Goal: Information Seeking & Learning: Check status

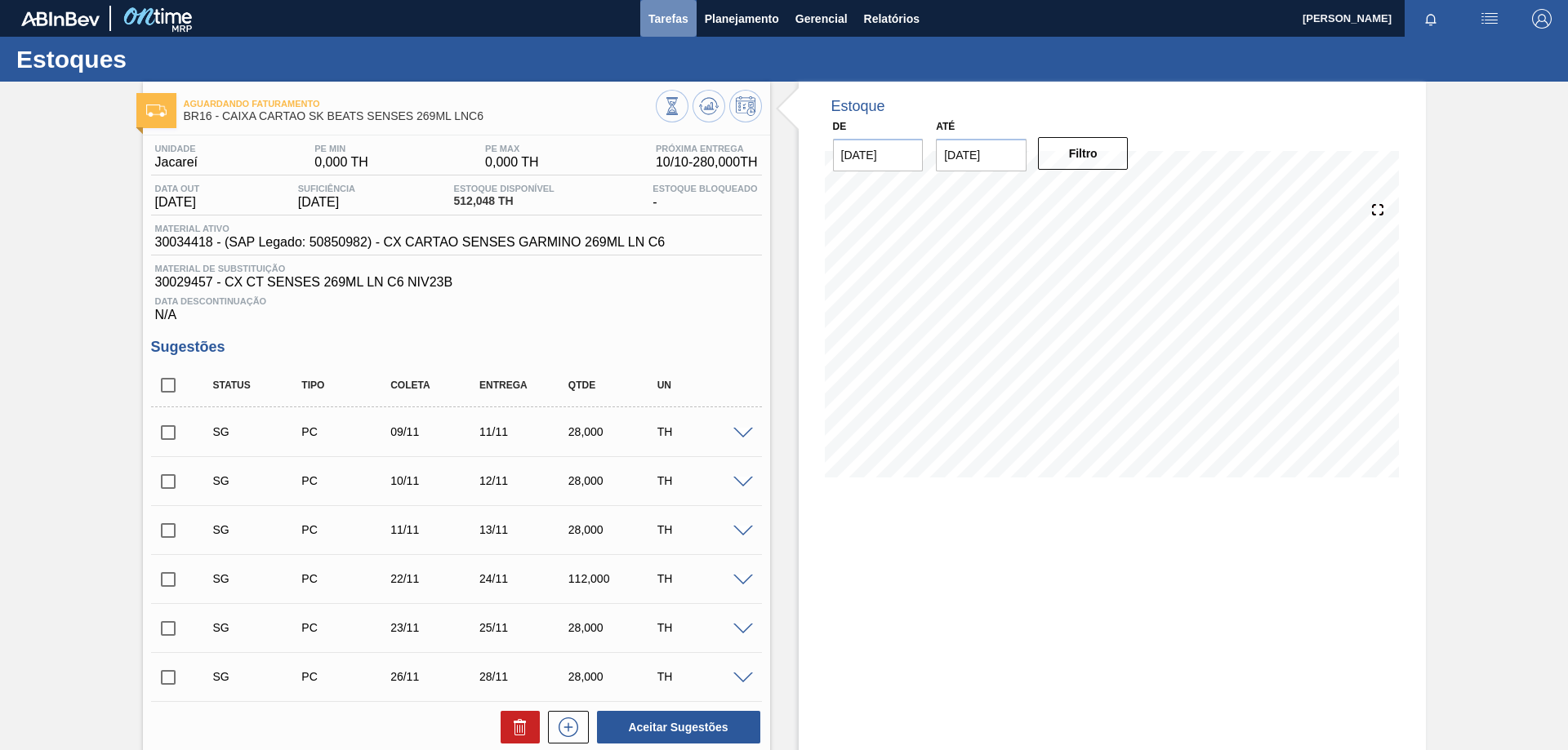
click at [660, 26] on span "Tarefas" at bounding box center [668, 19] width 40 height 20
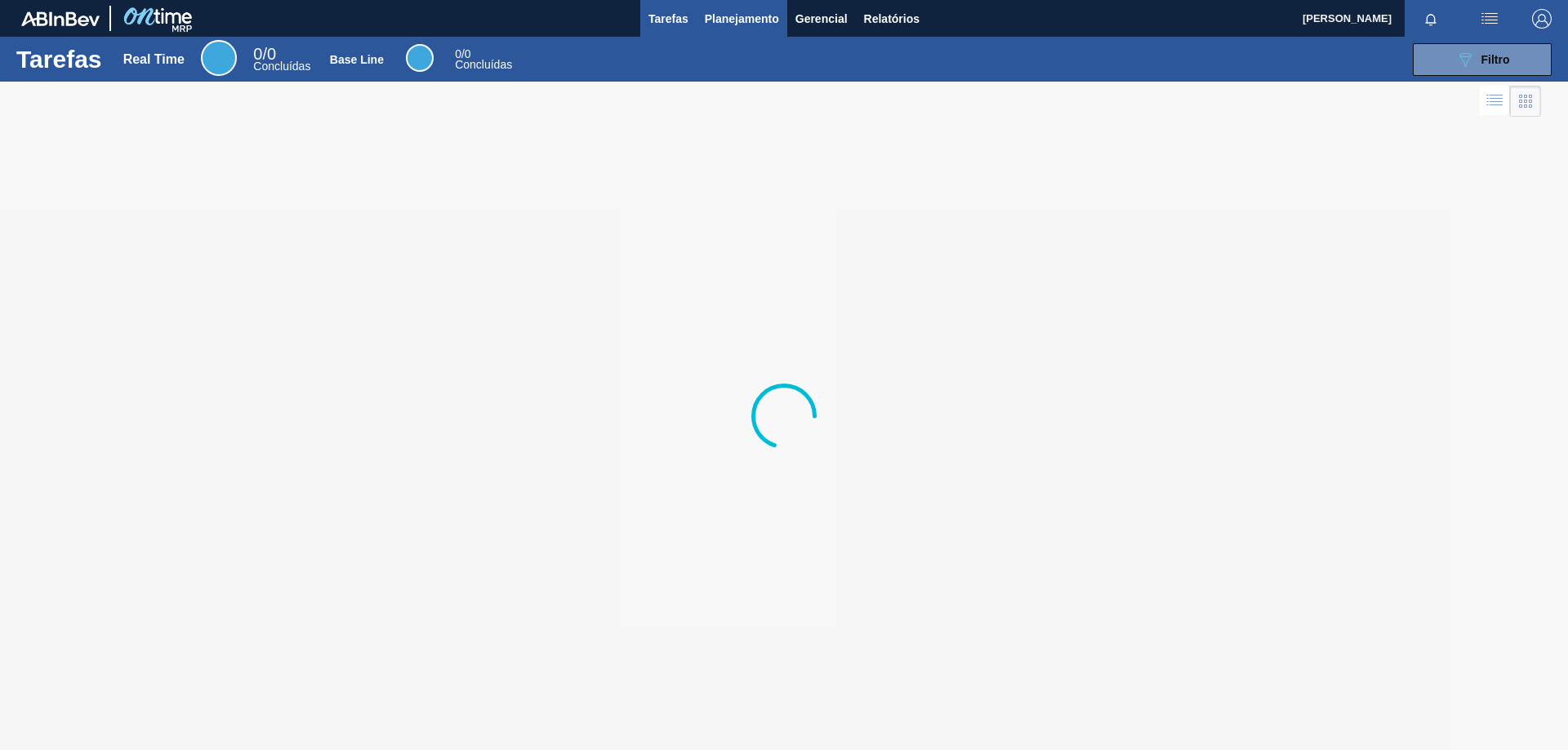
click at [707, 22] on span "Planejamento" at bounding box center [742, 19] width 75 height 20
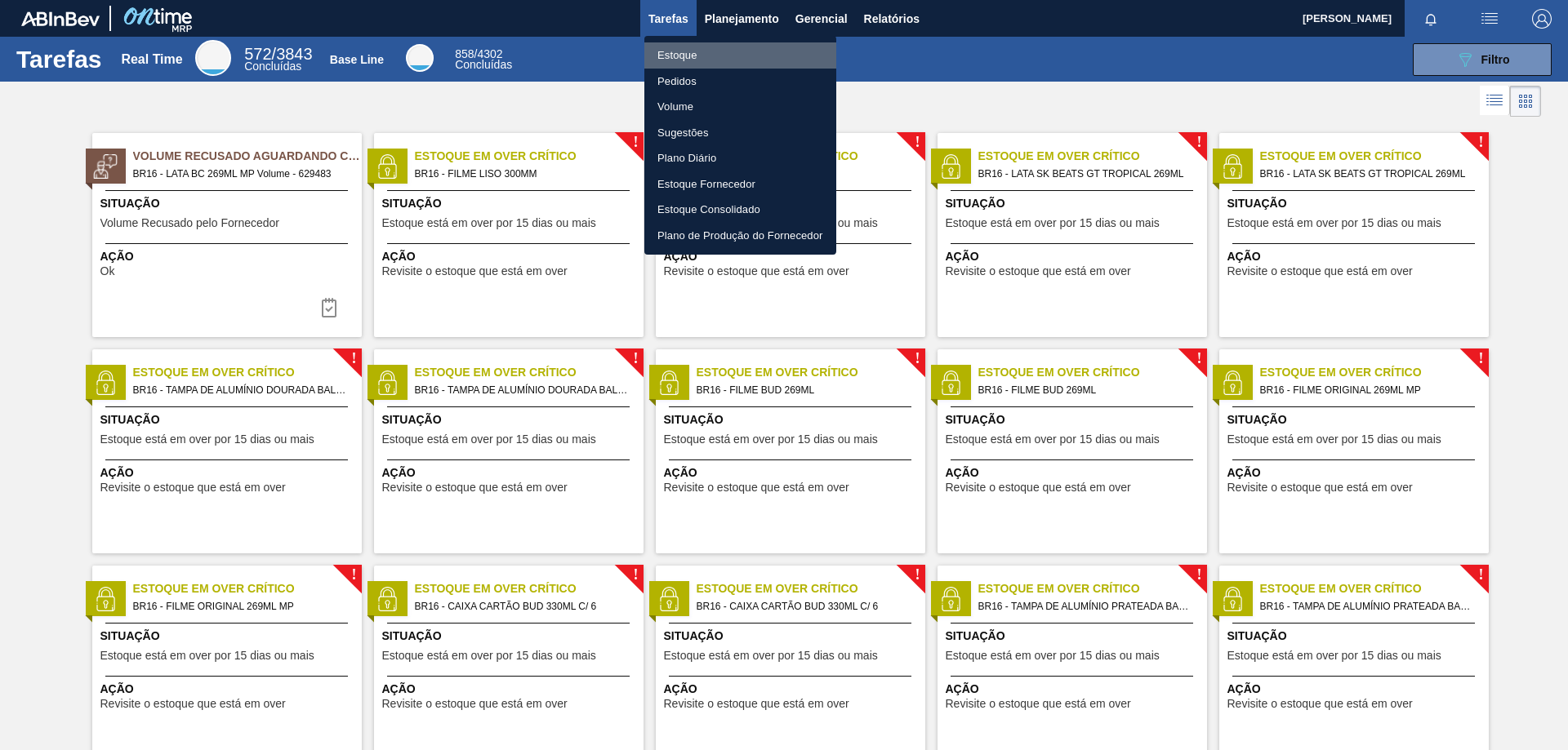
click at [674, 56] on li "Estoque" at bounding box center [740, 56] width 192 height 26
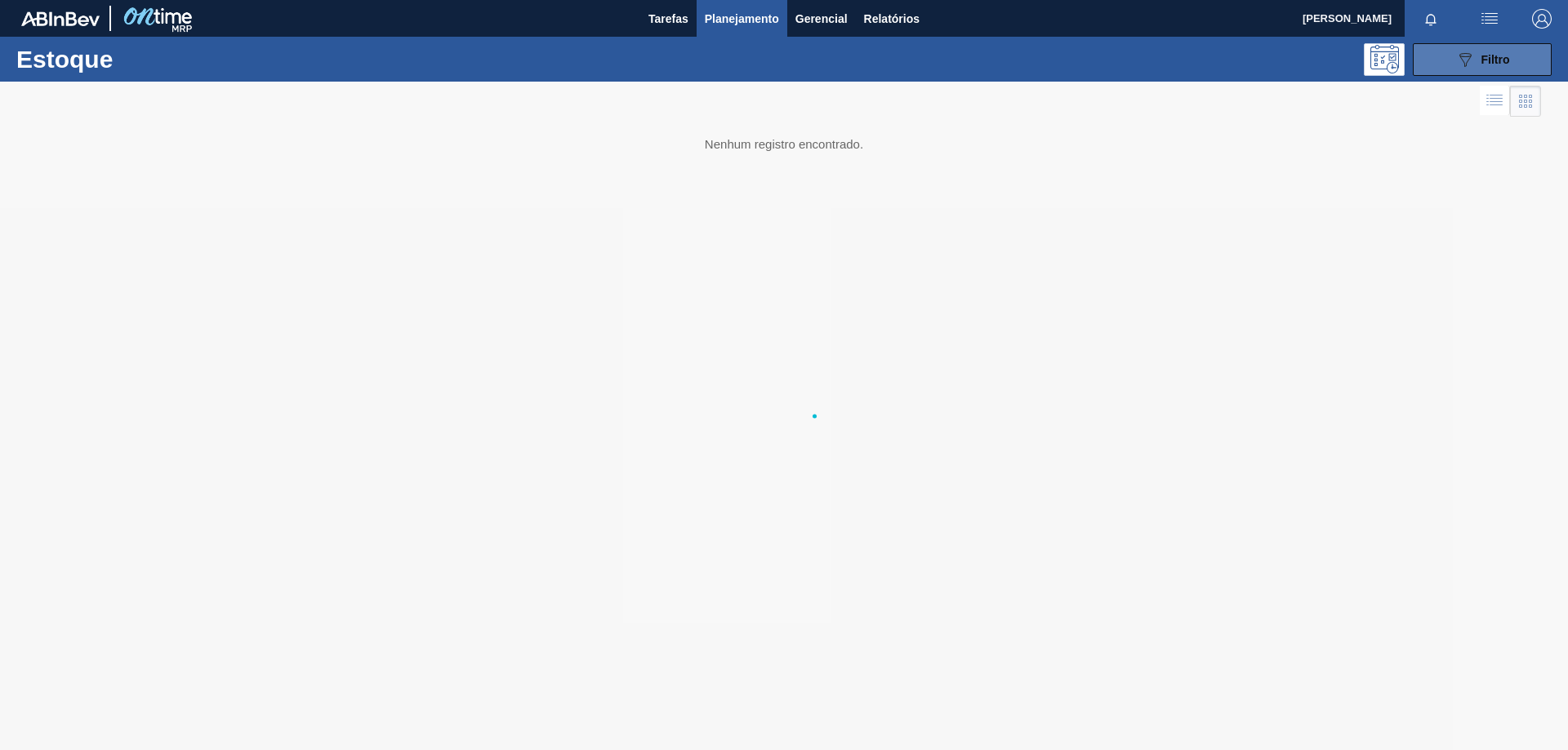
click at [1505, 64] on span "Filtro" at bounding box center [1496, 60] width 29 height 13
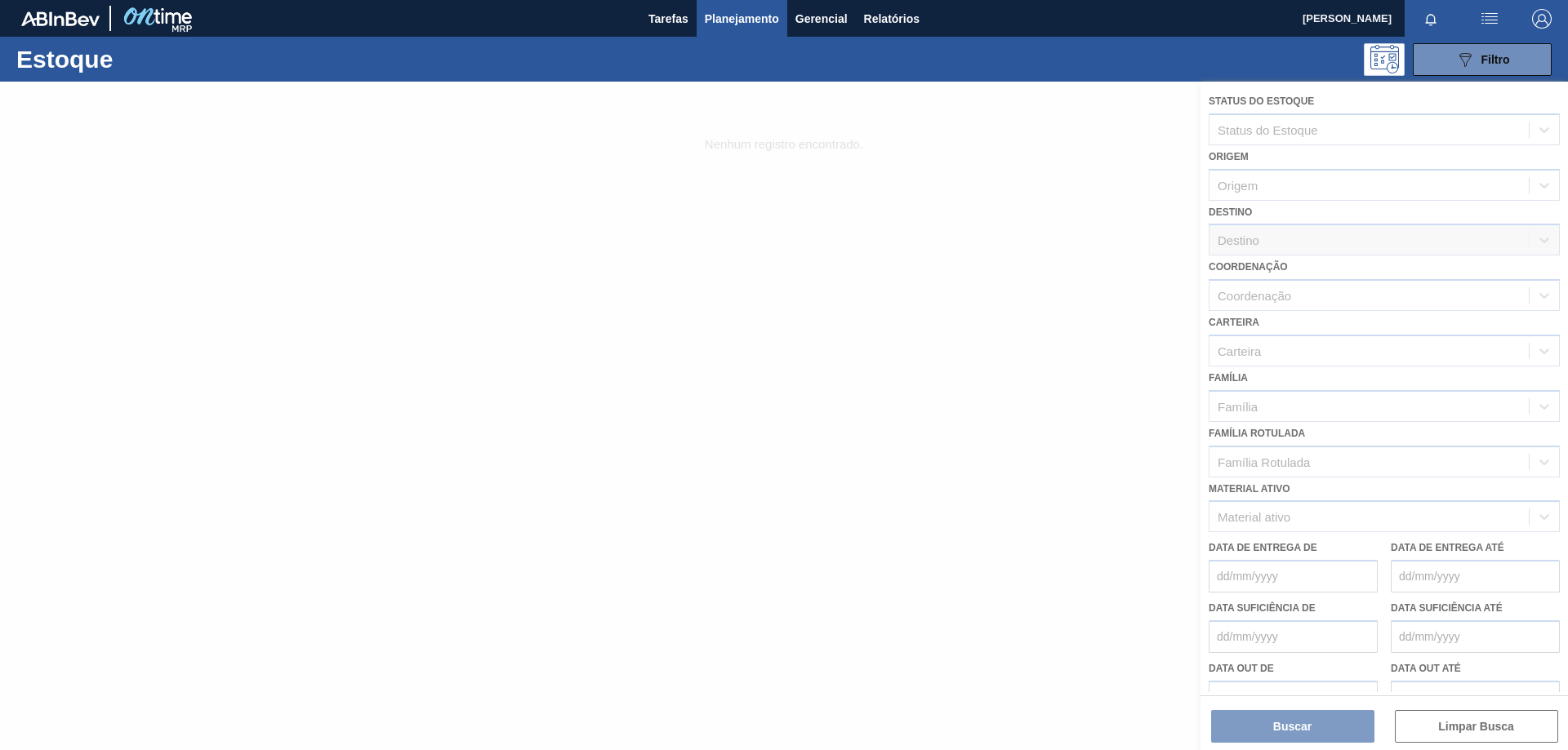
click at [1292, 520] on div at bounding box center [784, 416] width 1568 height 669
click at [1277, 517] on div at bounding box center [784, 416] width 1568 height 669
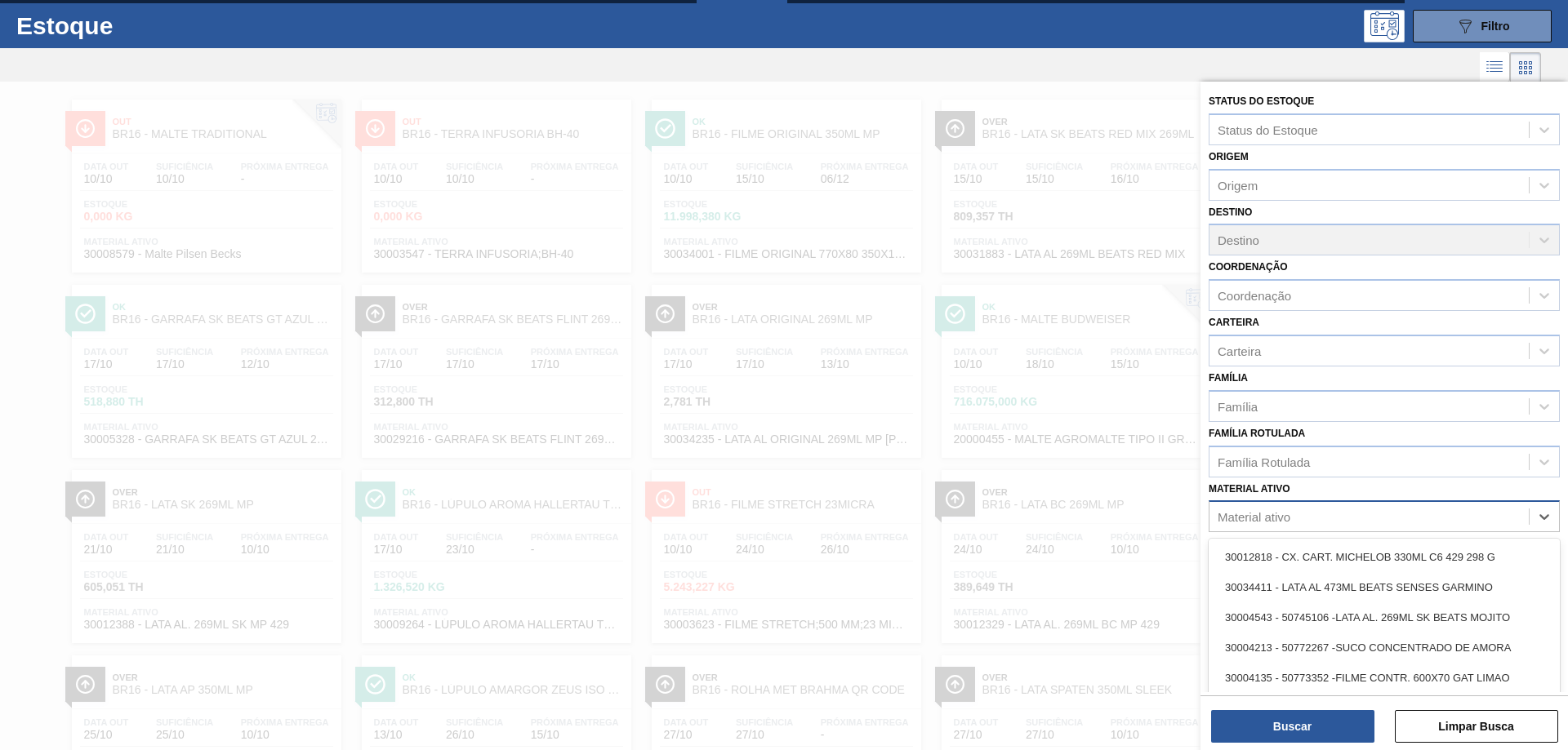
click at [1249, 514] on div "Material ativo" at bounding box center [1254, 517] width 73 height 14
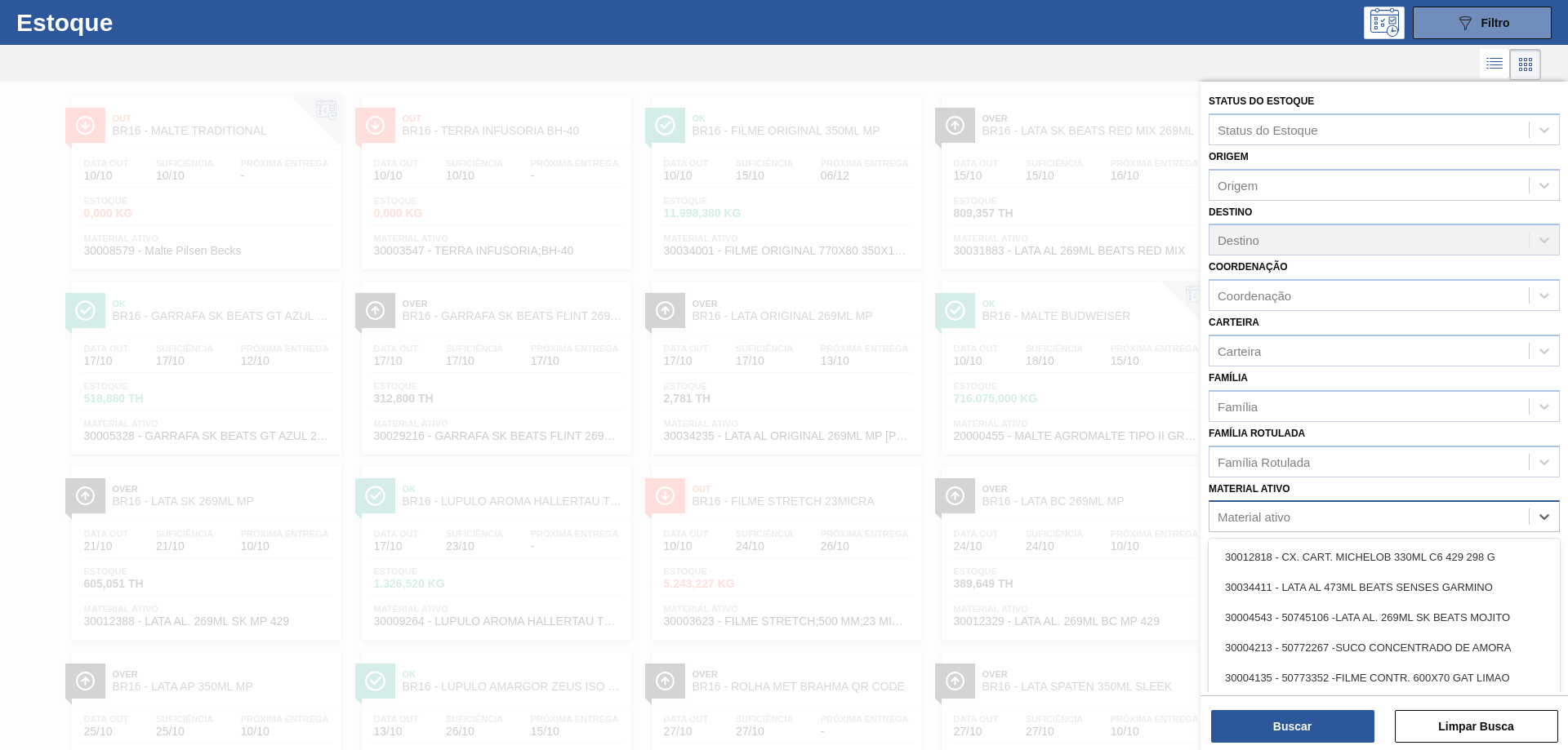
scroll to position [40, 0]
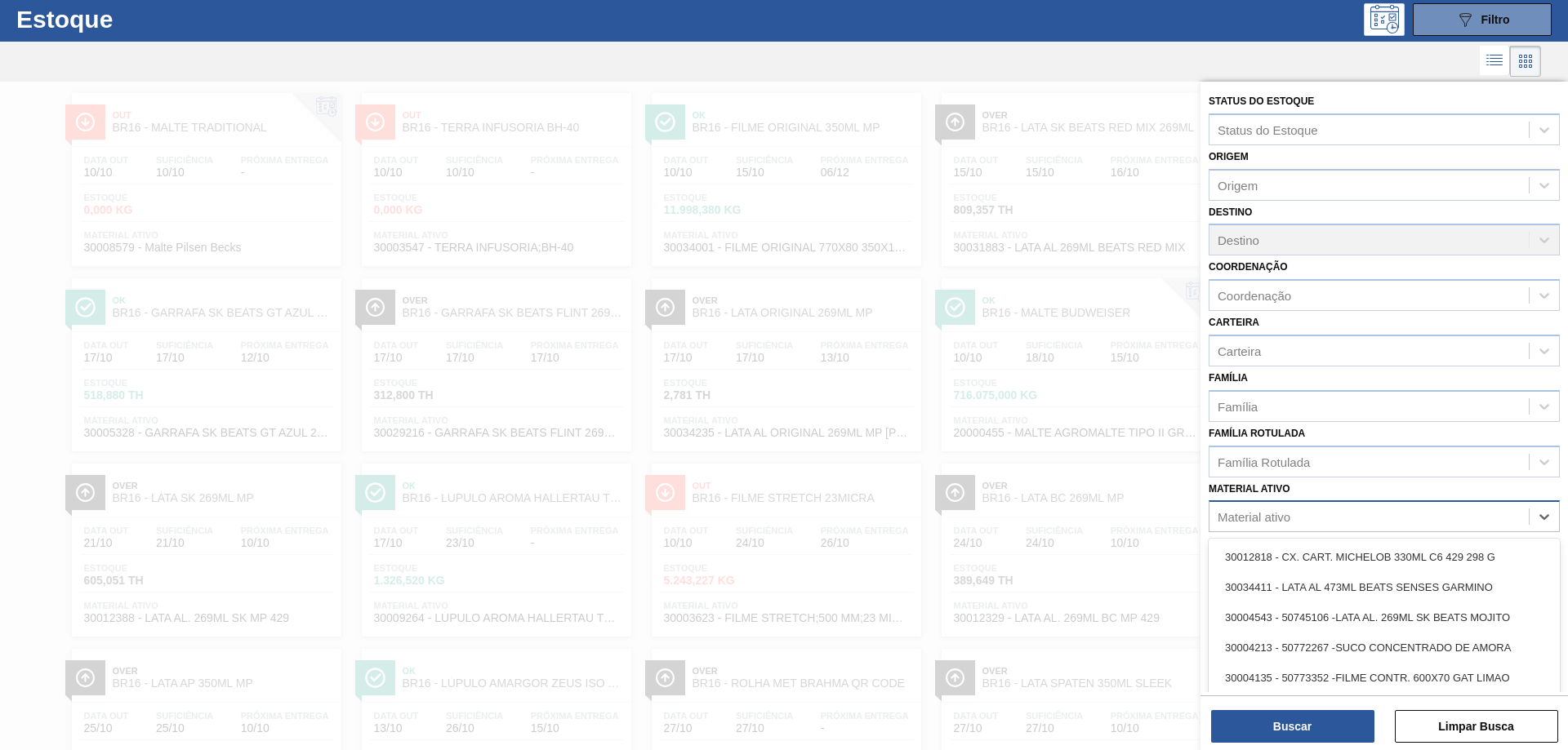
paste ativo "30009264"
type ativo "30009264"
type ativo ","
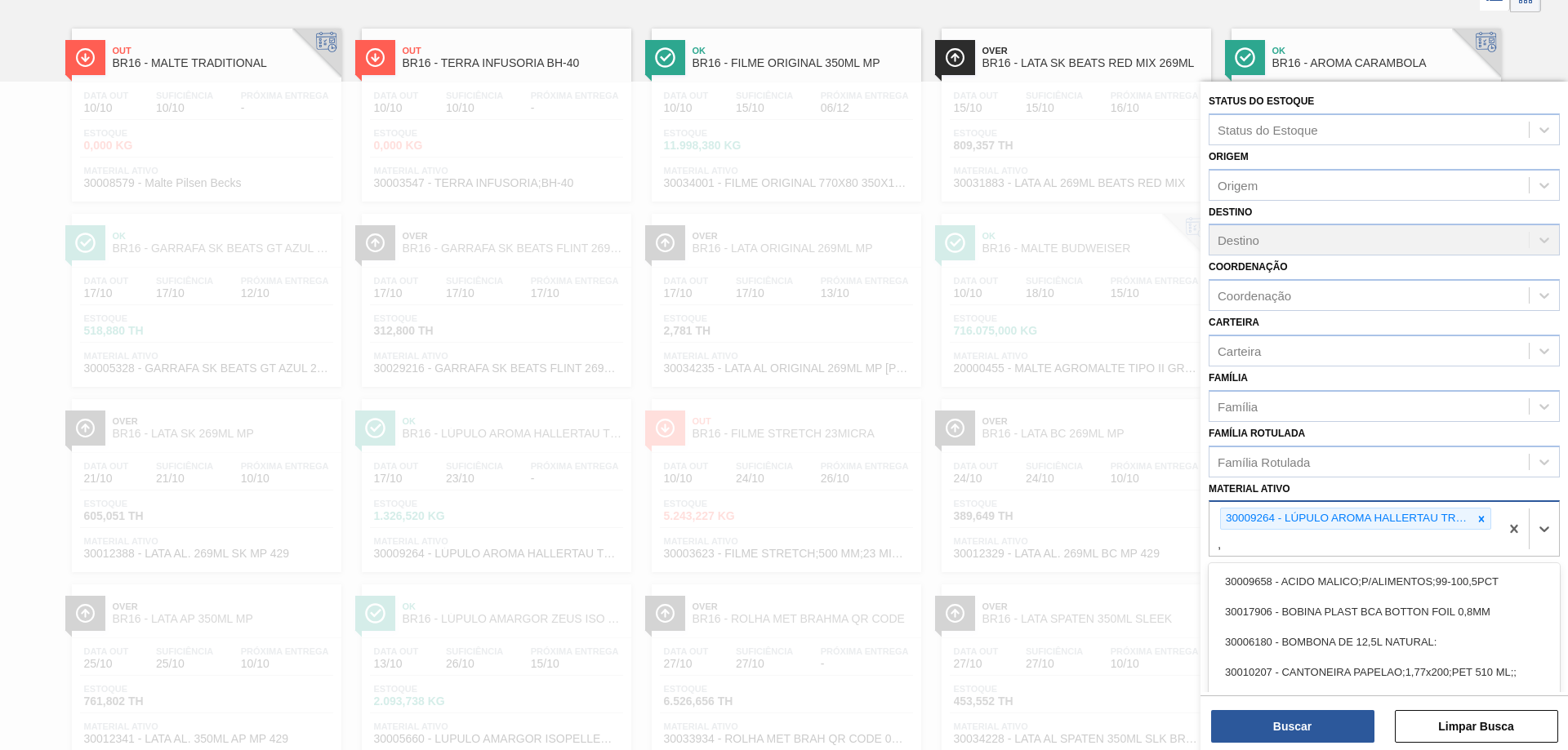
scroll to position [104, 0]
click at [1315, 732] on button "Buscar" at bounding box center [1293, 727] width 163 height 33
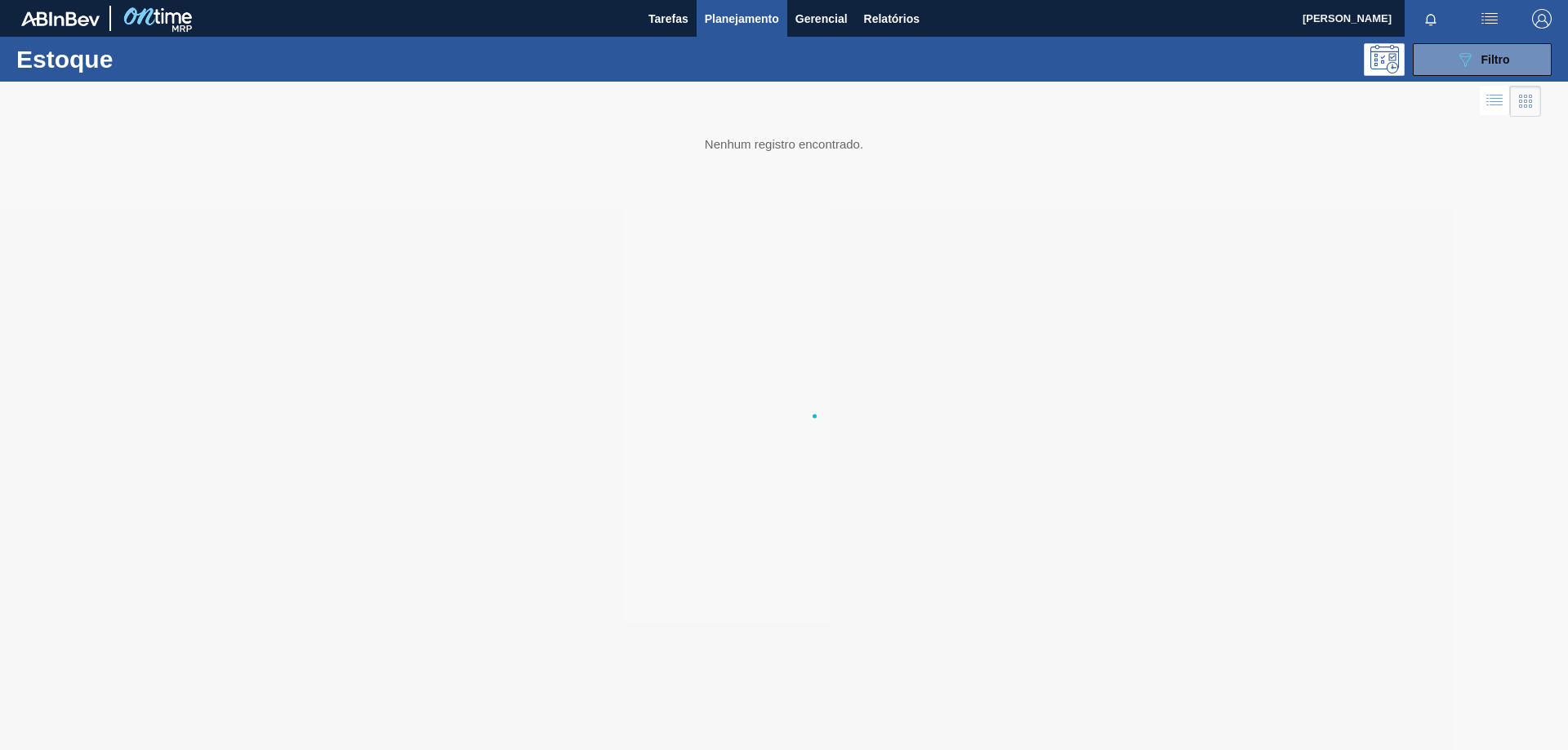
scroll to position [0, 0]
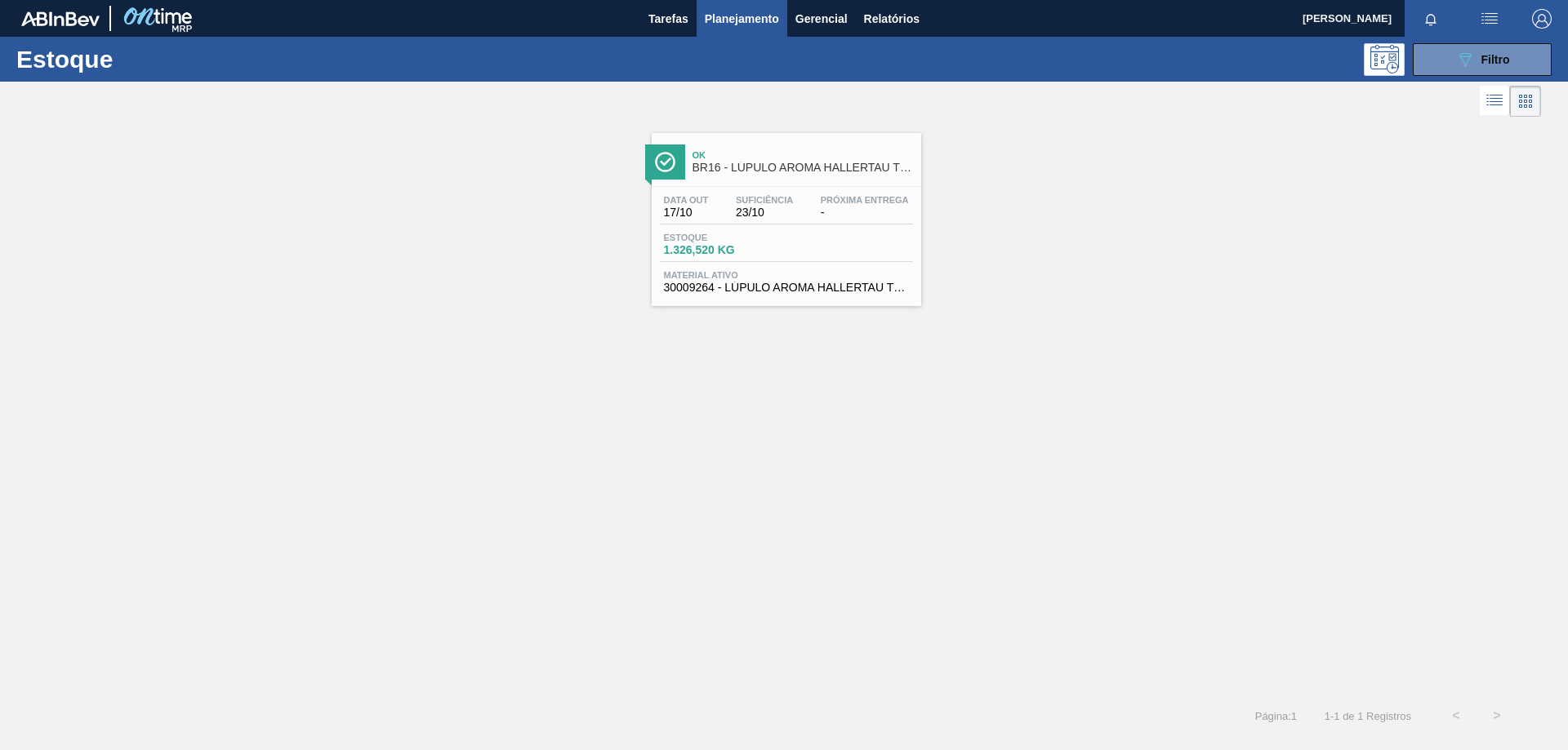
click at [857, 238] on div "Estoque 1.326,520 KG" at bounding box center [786, 248] width 253 height 30
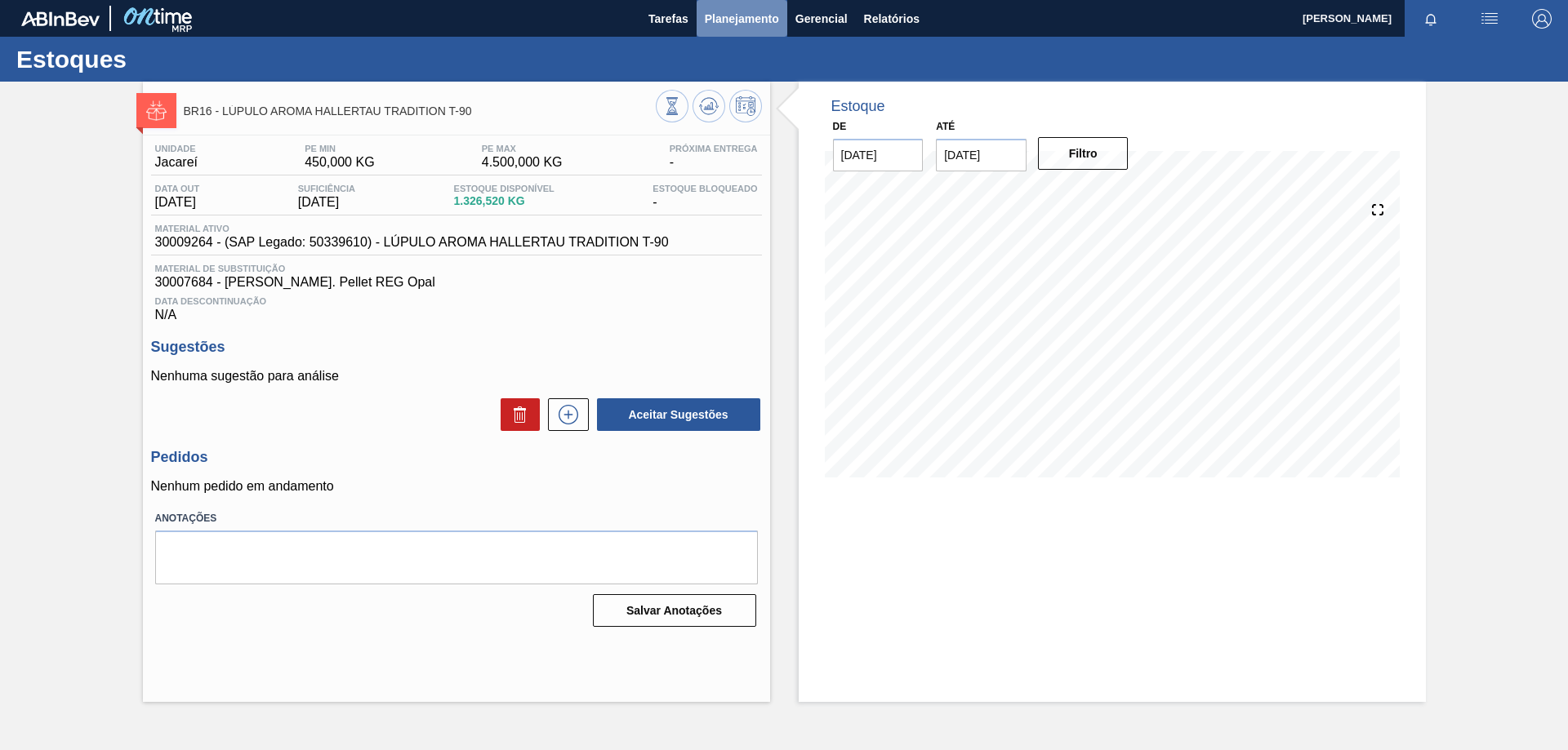
click at [708, 16] on span "Planejamento" at bounding box center [742, 19] width 75 height 20
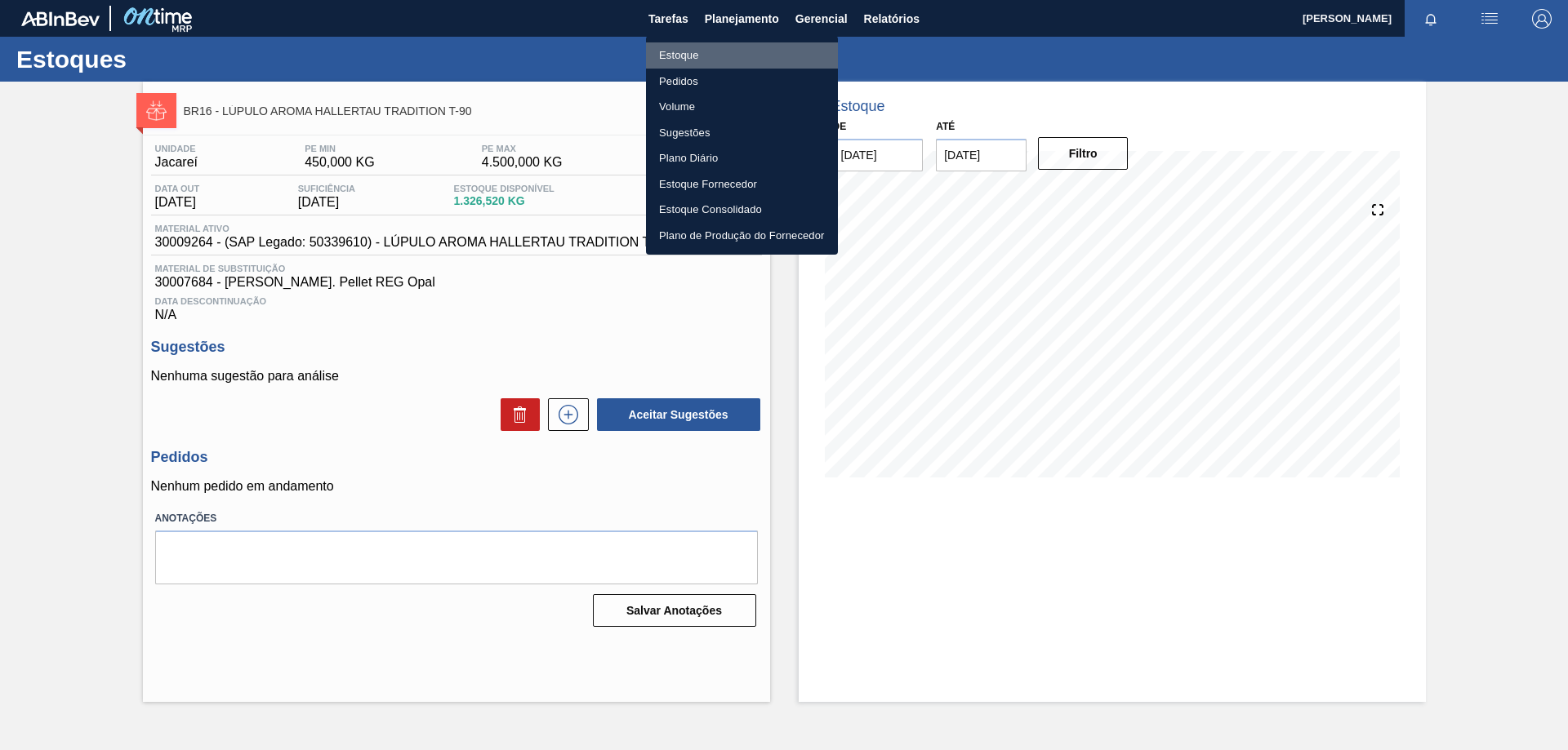
click at [677, 55] on li "Estoque" at bounding box center [742, 56] width 192 height 26
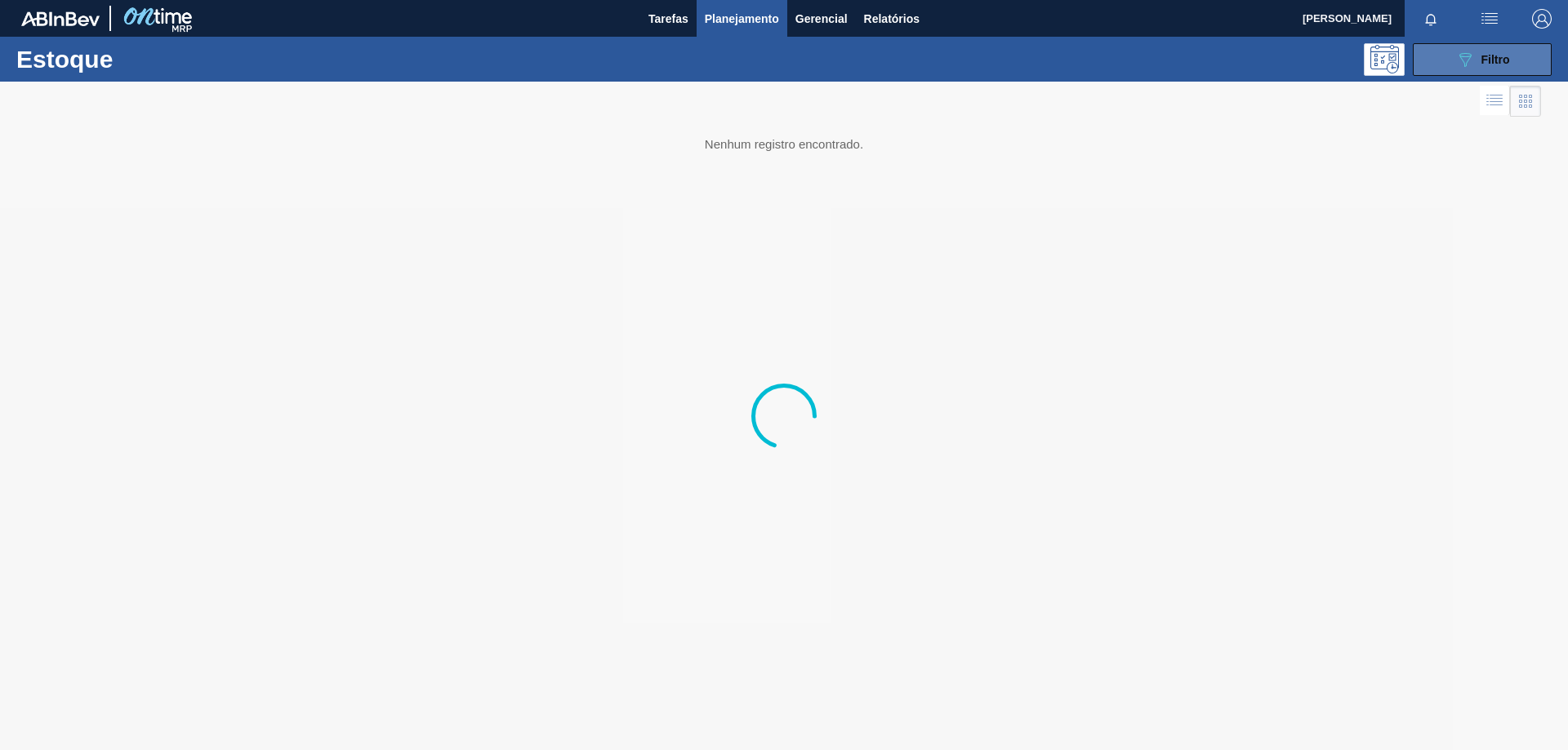
click at [1440, 56] on button "089F7B8B-B2A5-4AFE-B5C0-19BA573D28AC Filtro" at bounding box center [1482, 60] width 139 height 33
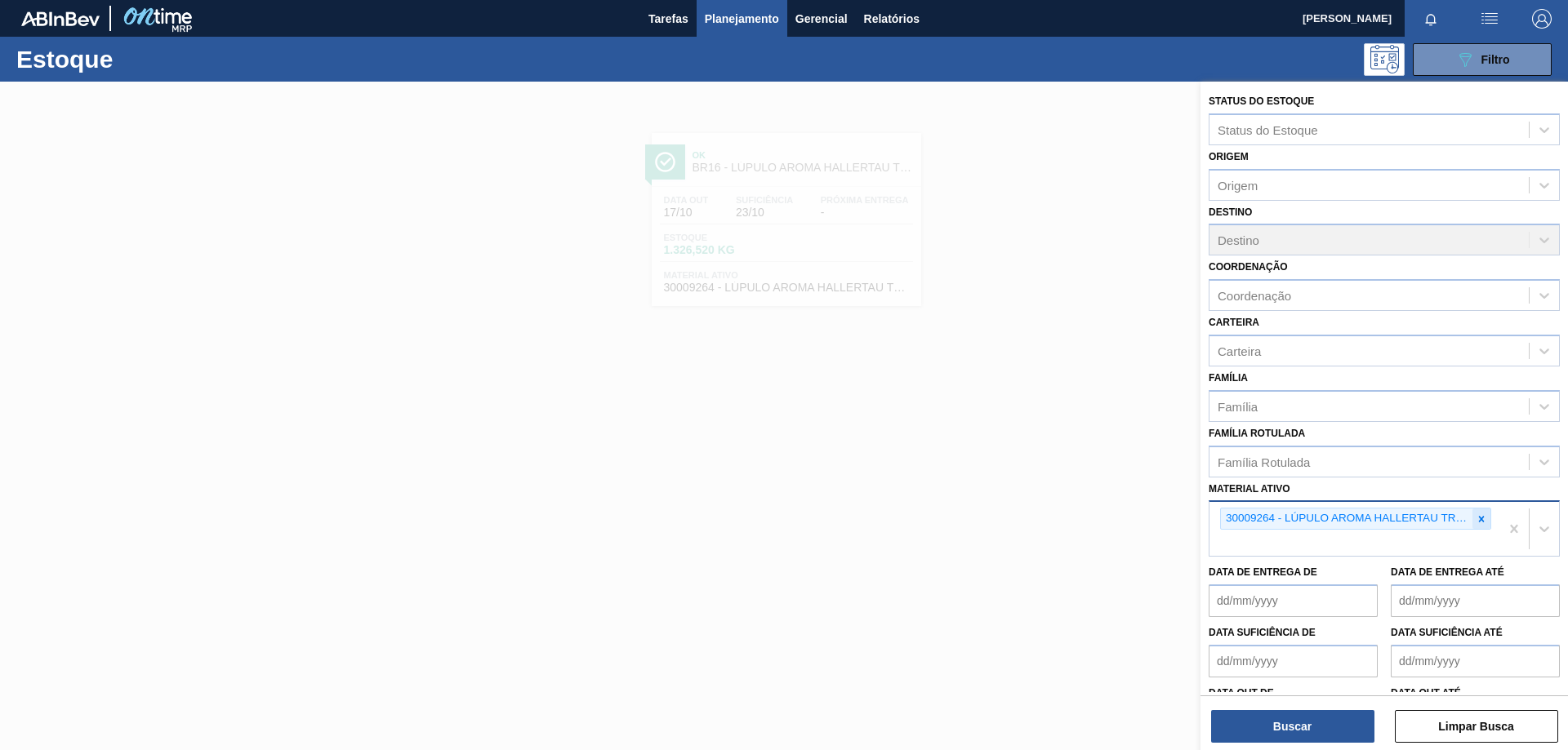
click at [1479, 521] on icon at bounding box center [1482, 519] width 6 height 6
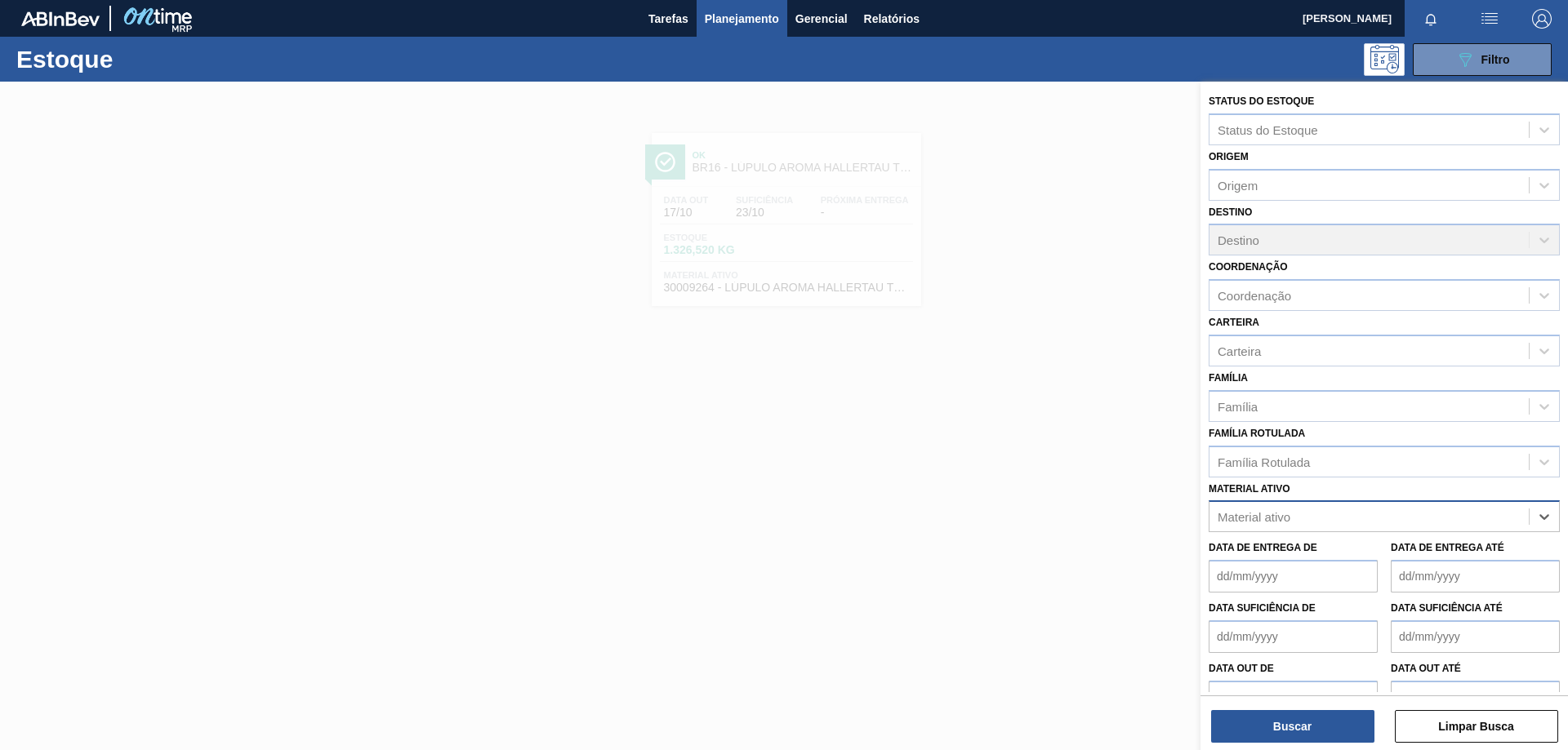
paste ativo "30007684"
type ativo "30007684"
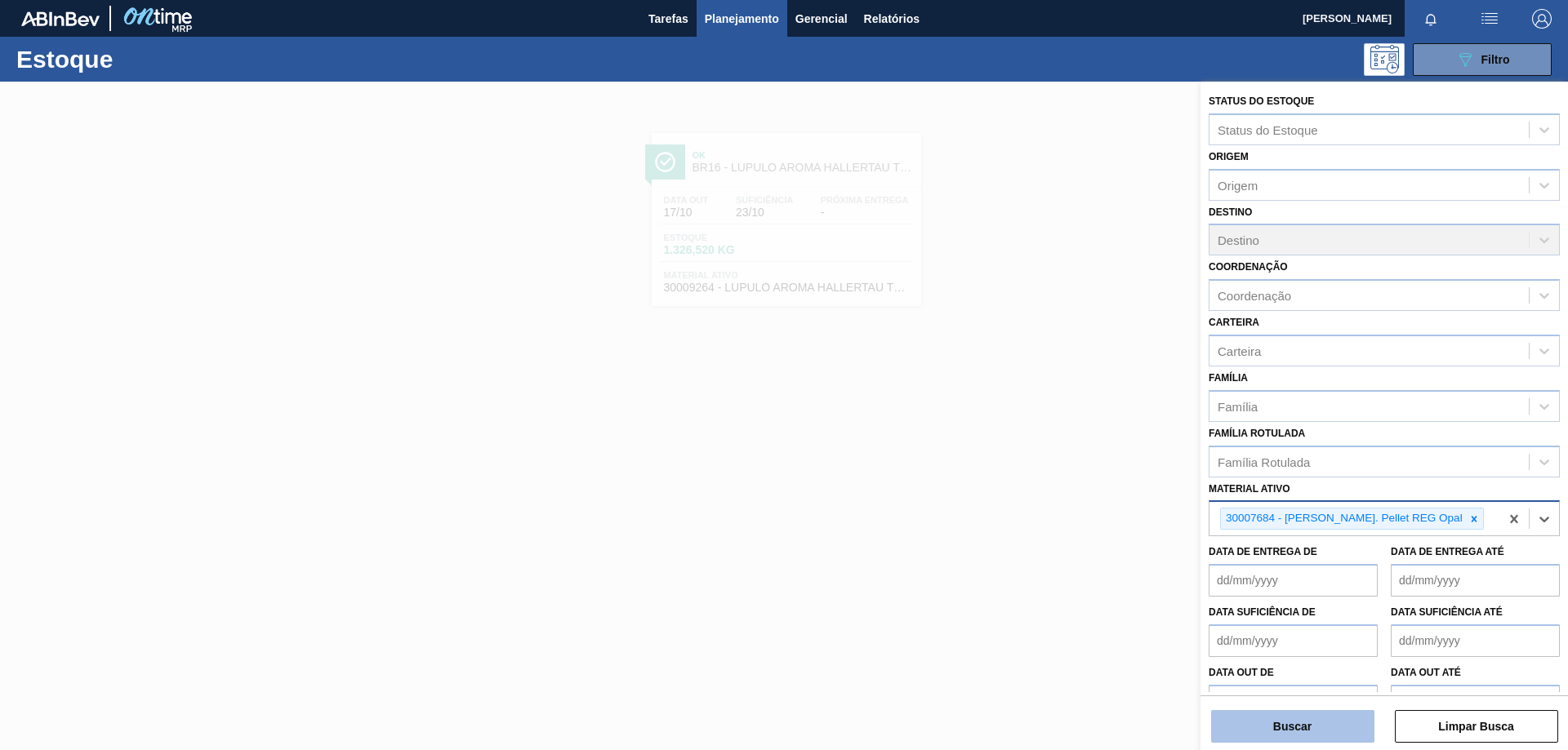
click at [1364, 729] on button "Buscar" at bounding box center [1293, 727] width 163 height 33
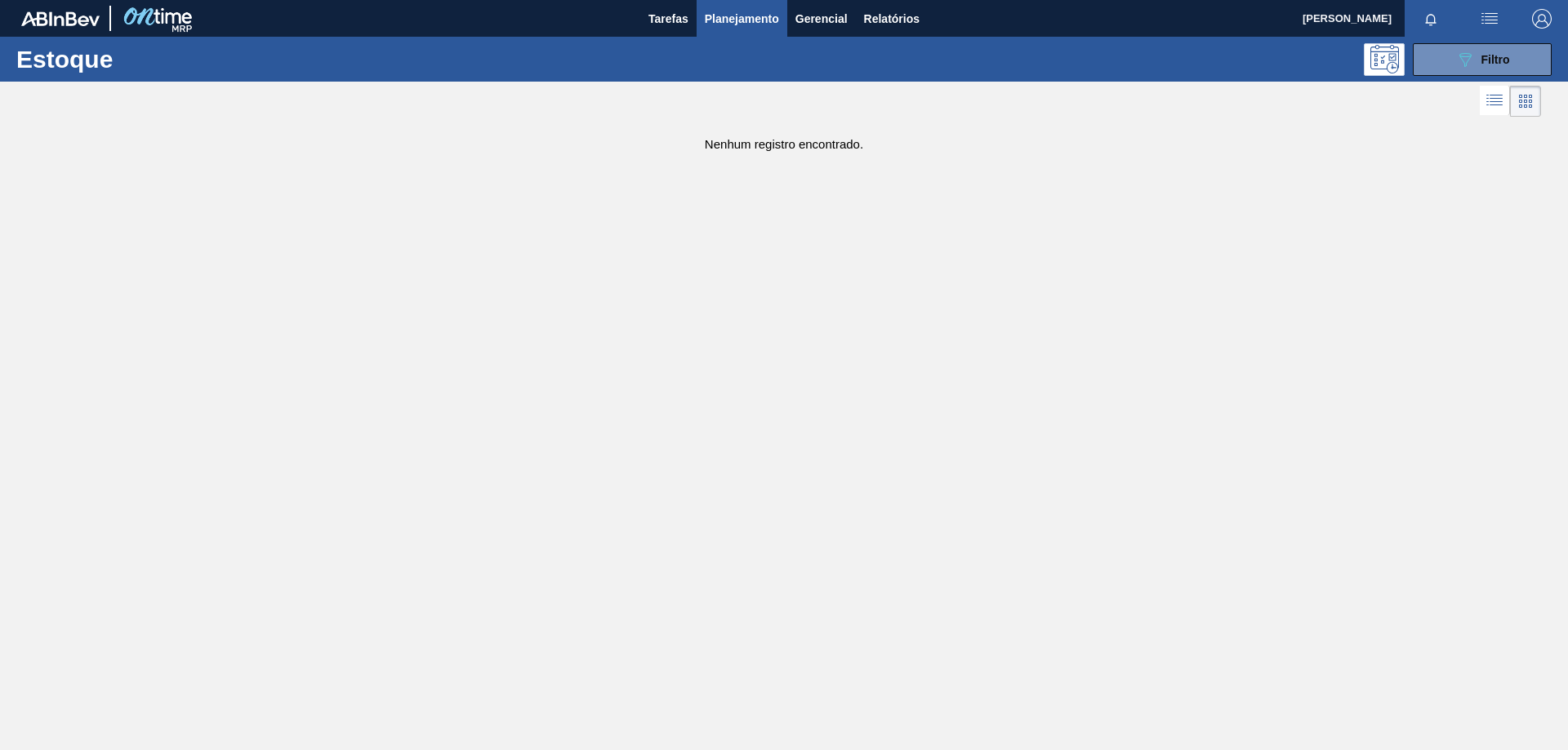
click at [928, 320] on main "Tarefas Planejamento Gerencial Relatórios VITOR AUGUSTO DA SILVA Marcar todas c…" at bounding box center [784, 375] width 1568 height 750
click at [1484, 71] on button "089F7B8B-B2A5-4AFE-B5C0-19BA573D28AC Filtro" at bounding box center [1482, 60] width 139 height 33
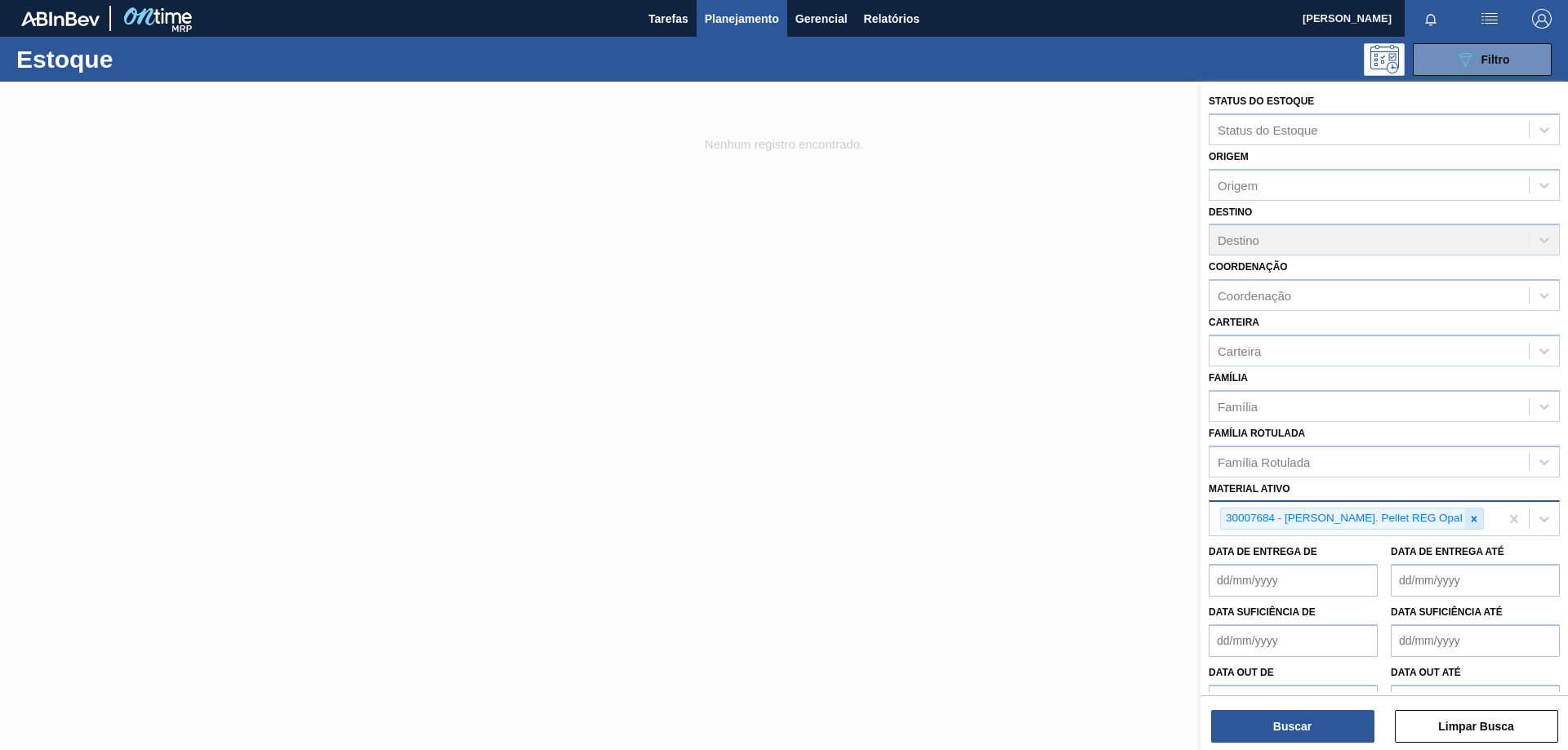
click at [1469, 519] on icon at bounding box center [1474, 519] width 11 height 11
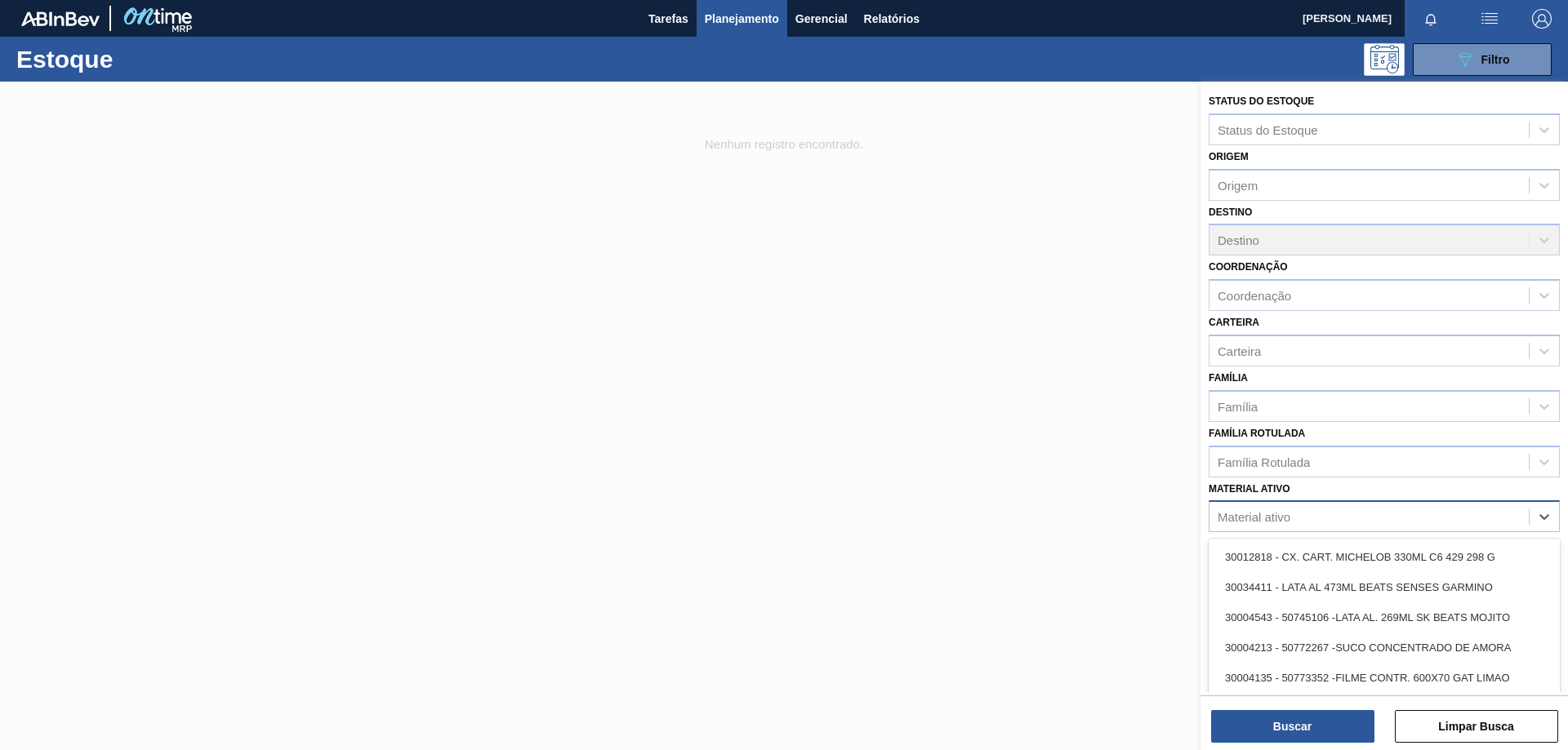
drag, startPoint x: 1442, startPoint y: 519, endPoint x: 1405, endPoint y: 512, distance: 37.7
click at [1443, 519] on div "Material ativo" at bounding box center [1369, 517] width 319 height 24
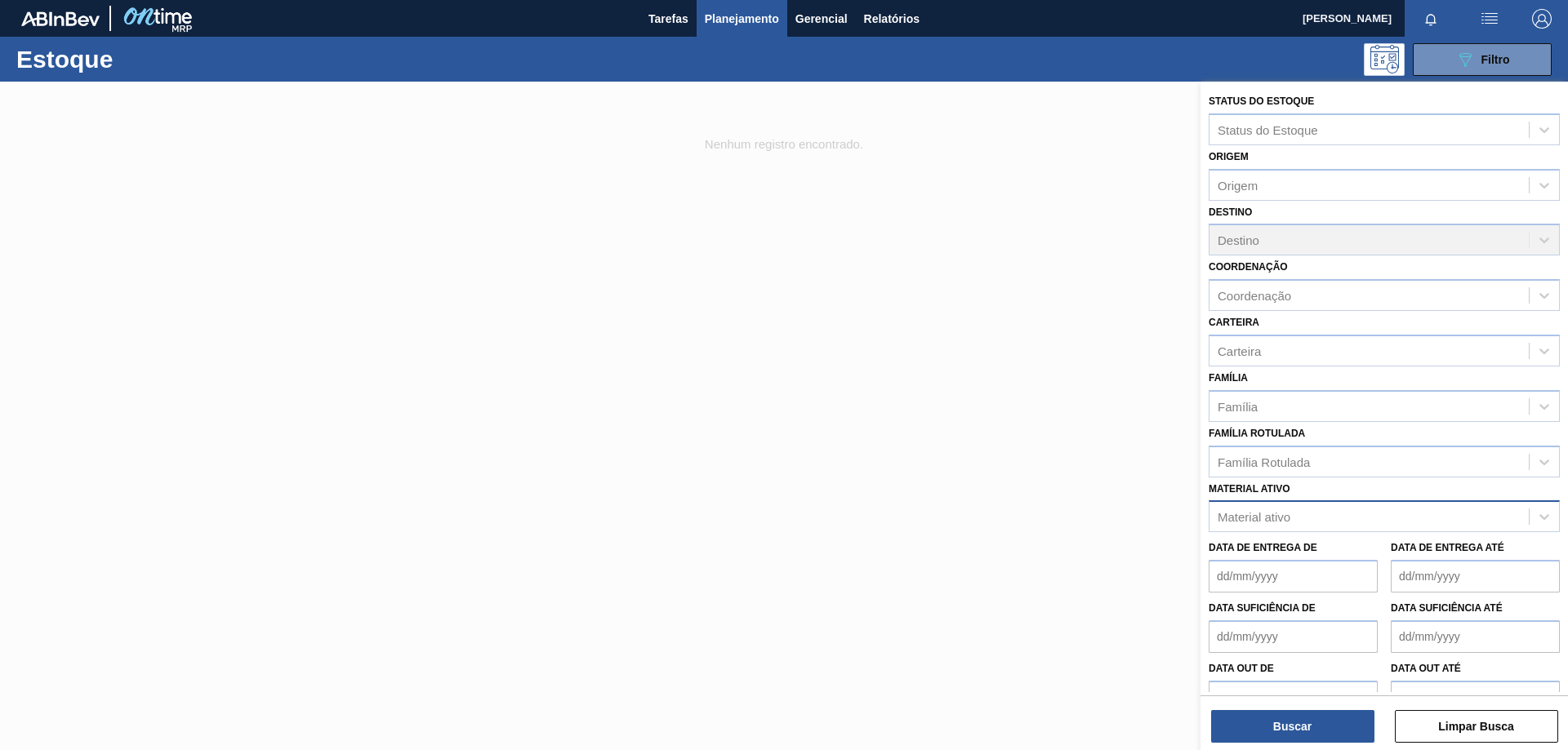
drag, startPoint x: 627, startPoint y: 190, endPoint x: 513, endPoint y: 8, distance: 214.8
click at [598, 140] on div at bounding box center [784, 457] width 1568 height 750
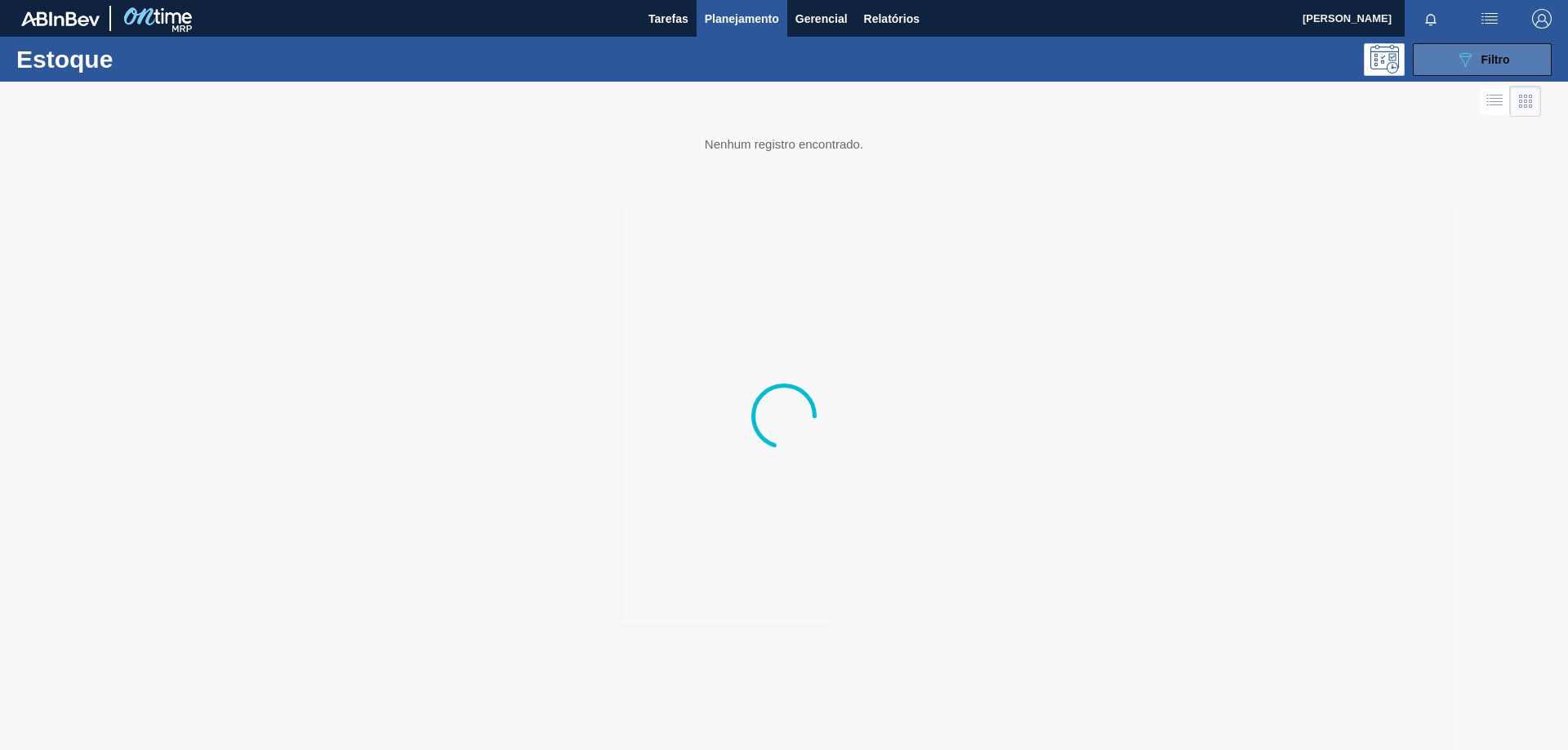
click at [1448, 54] on button "089F7B8B-B2A5-4AFE-B5C0-19BA573D28AC Filtro" at bounding box center [1482, 60] width 139 height 33
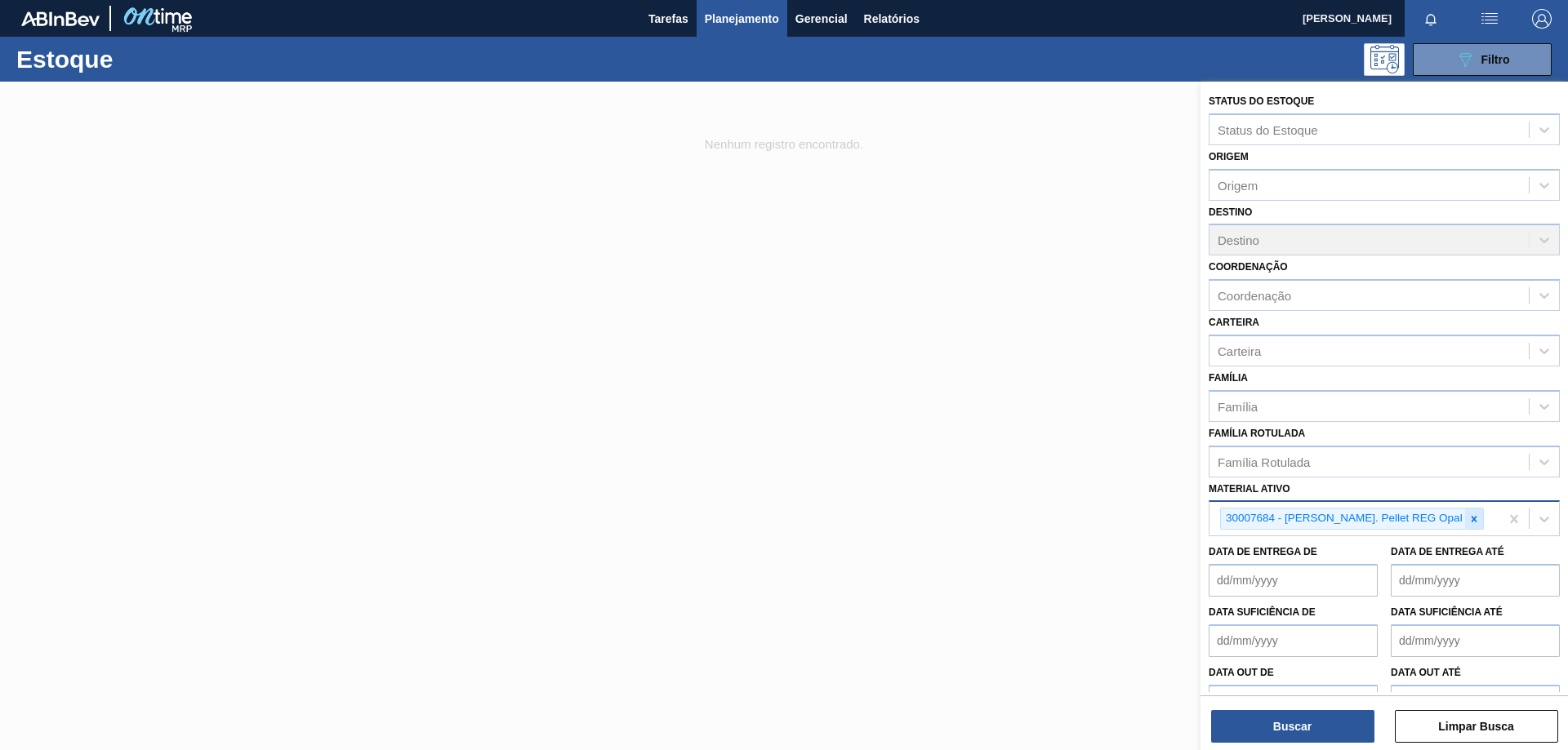
click at [1469, 519] on icon at bounding box center [1474, 519] width 11 height 11
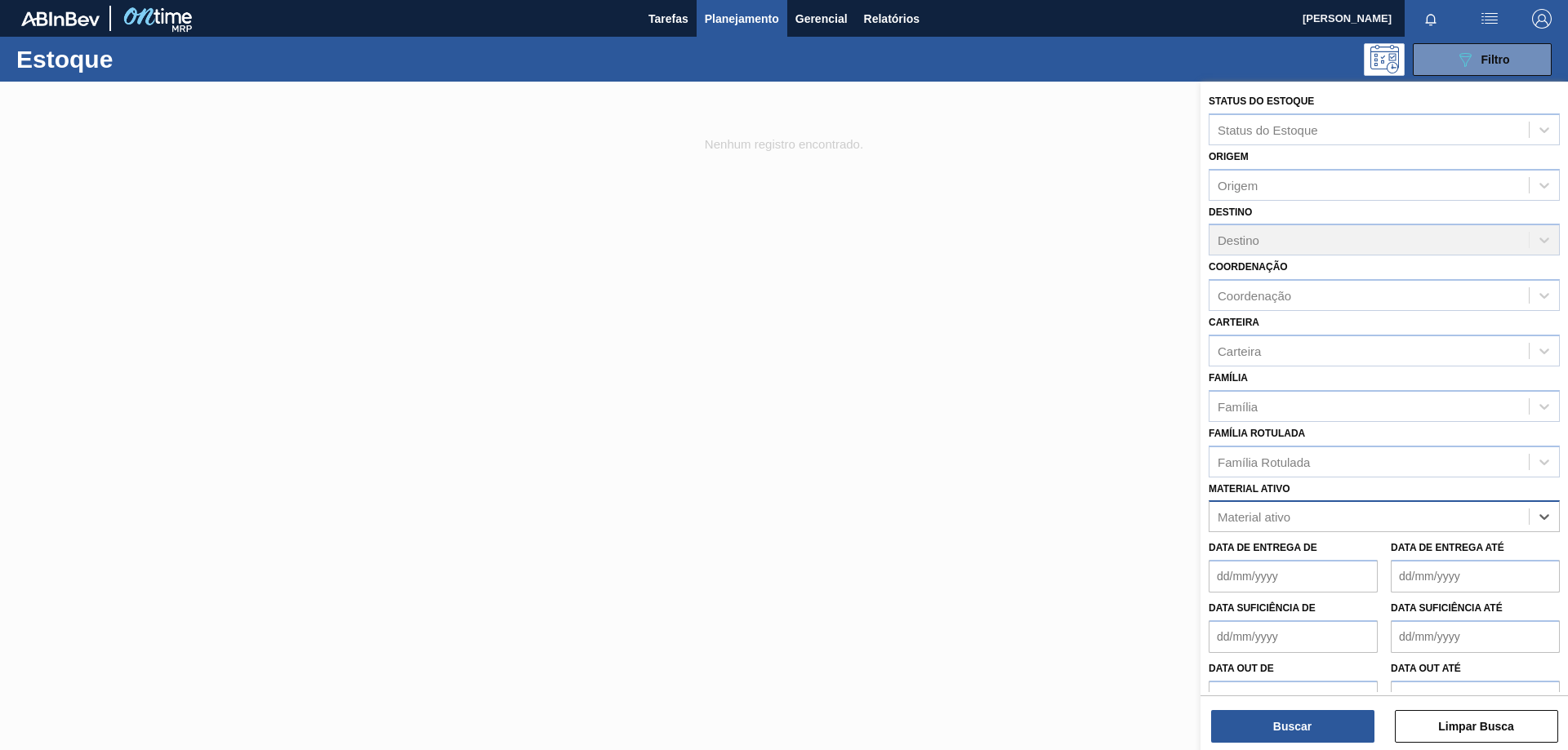
paste ativo "30007684"
type ativo "30007684"
click at [1486, 562] on div "30007684 - [PERSON_NAME]. Pellet REG Opal" at bounding box center [1385, 557] width 351 height 30
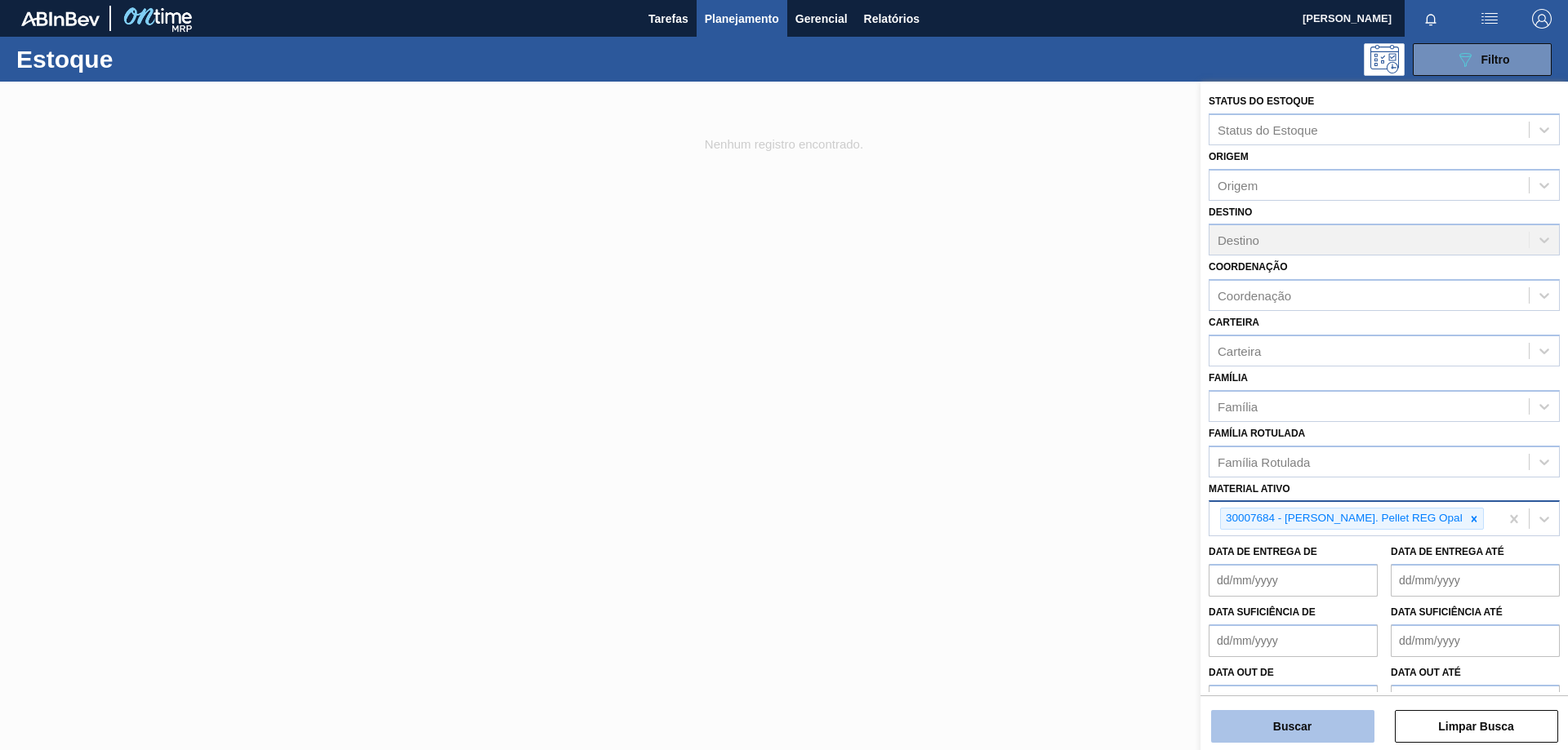
click at [1310, 729] on button "Buscar" at bounding box center [1293, 727] width 163 height 33
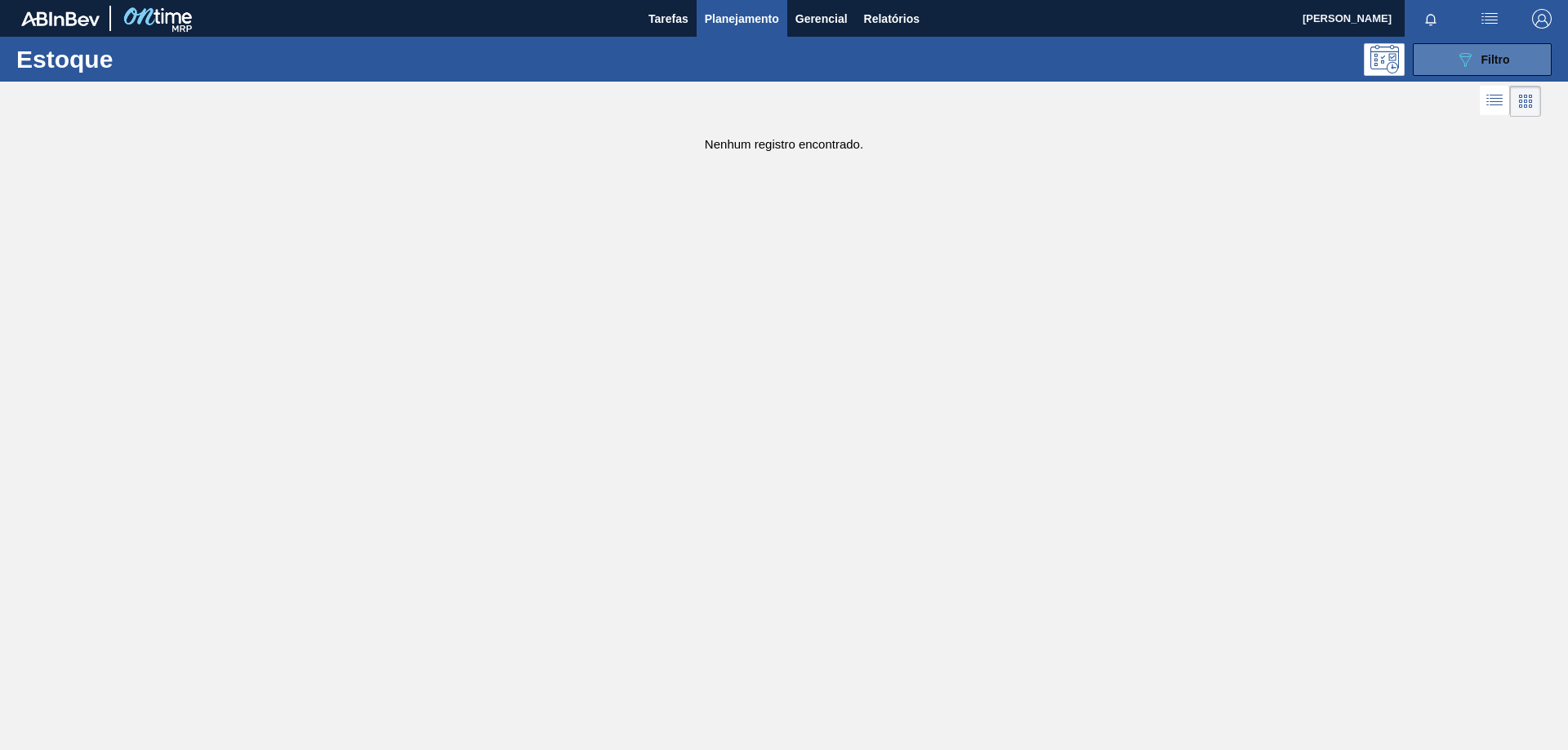
click at [1456, 60] on icon "089F7B8B-B2A5-4AFE-B5C0-19BA573D28AC" at bounding box center [1465, 60] width 20 height 20
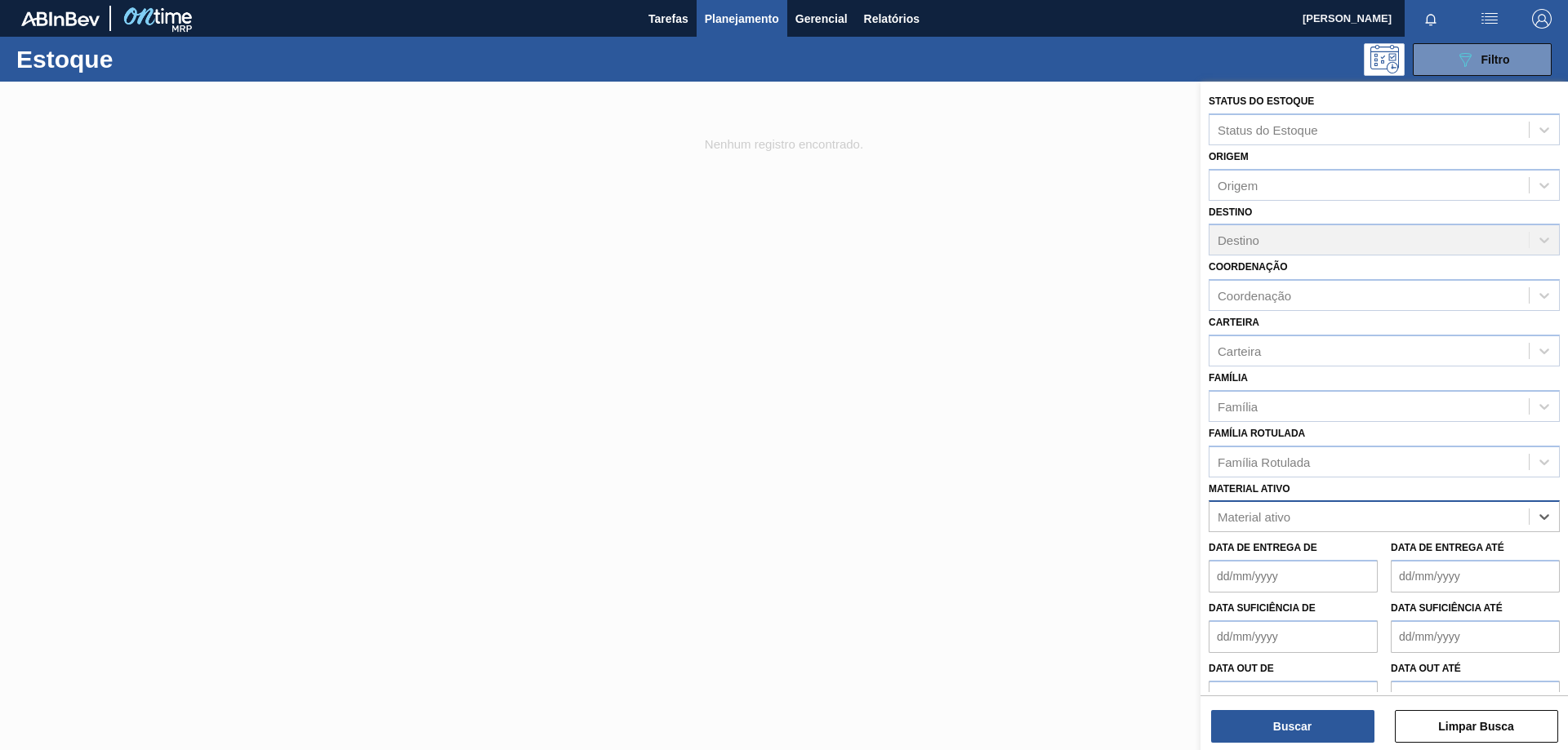
drag, startPoint x: 1511, startPoint y: 519, endPoint x: 1417, endPoint y: 523, distance: 94.1
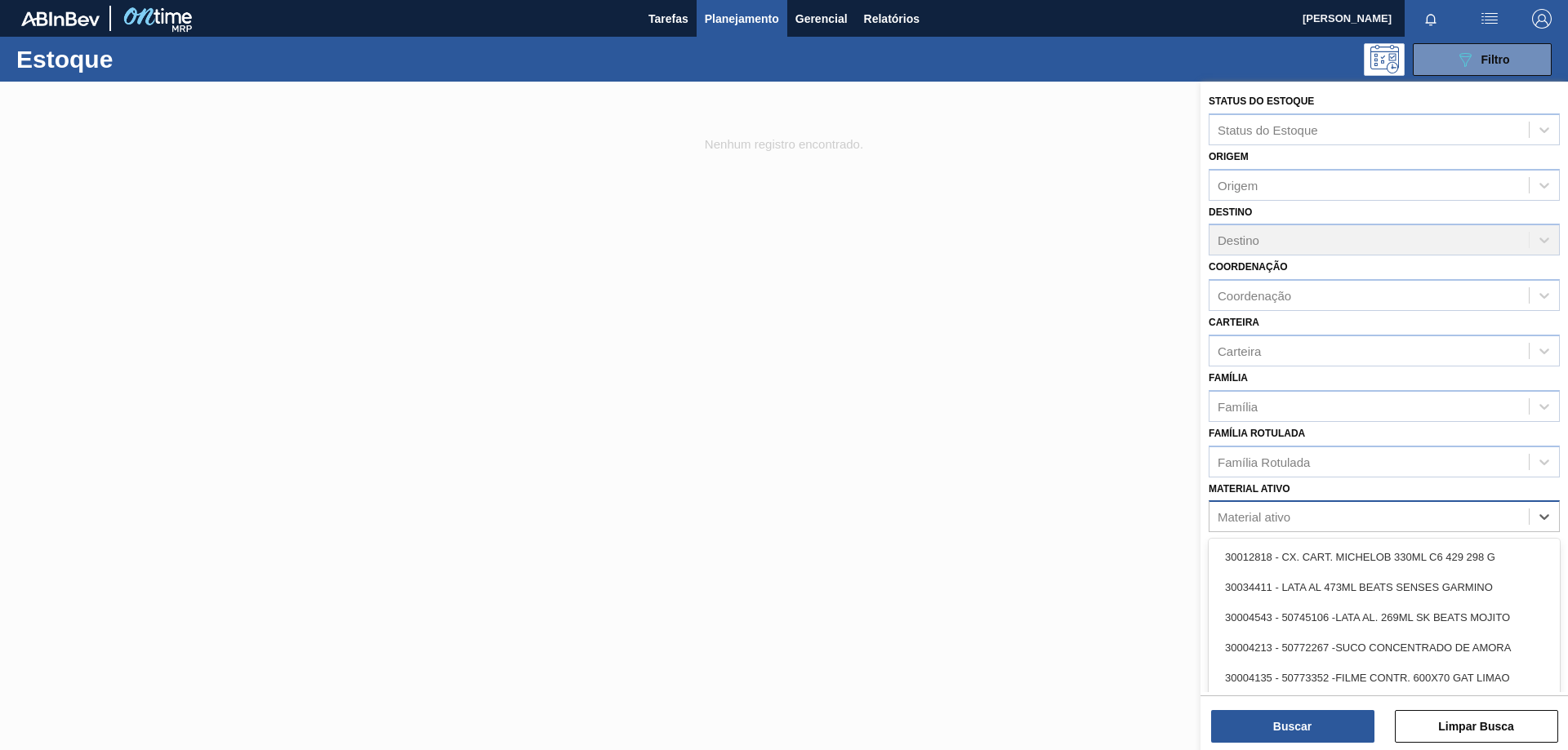
click at [1368, 515] on div "Material ativo" at bounding box center [1369, 517] width 319 height 24
paste ativo "30008416"
type ativo "30008416"
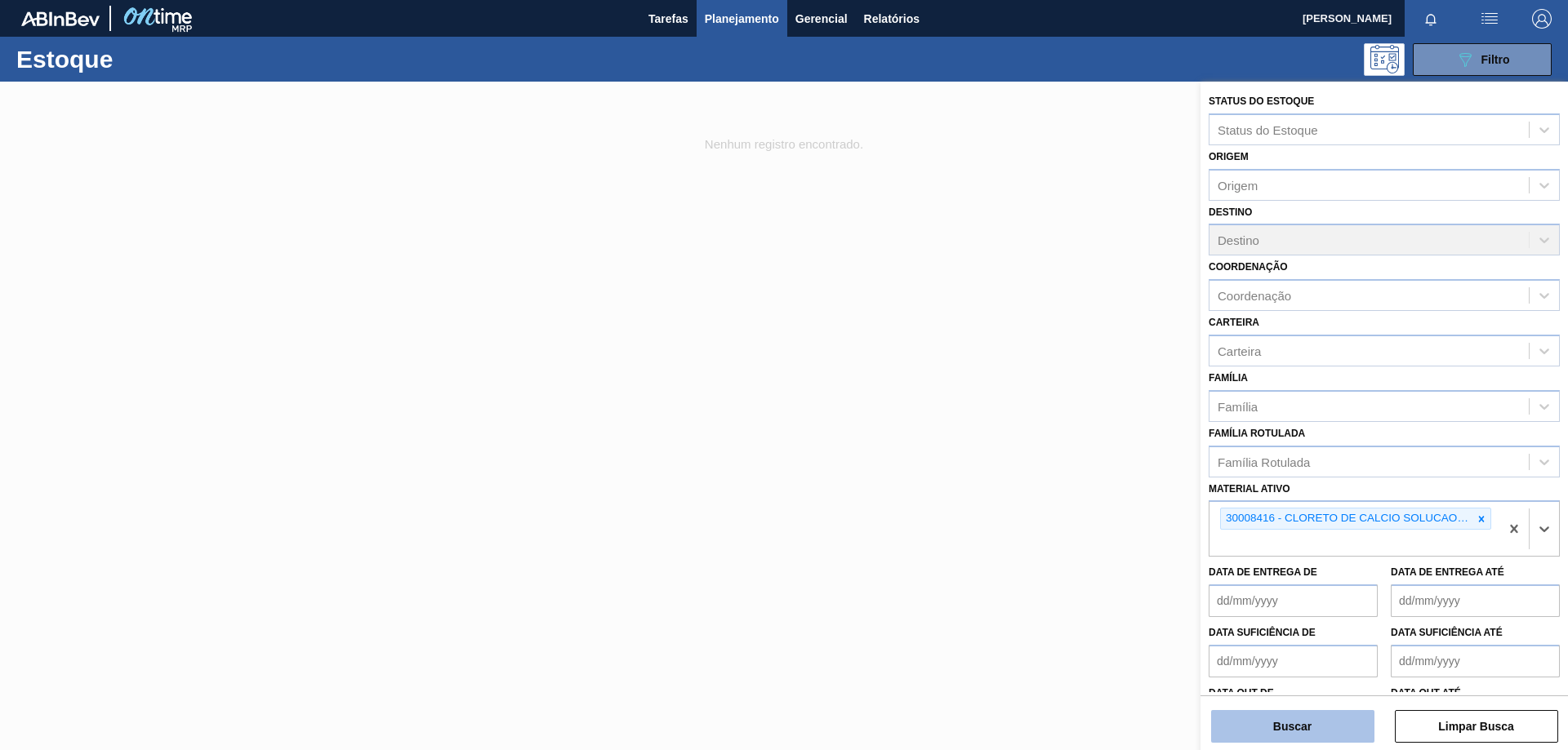
click at [1295, 726] on button "Buscar" at bounding box center [1293, 727] width 163 height 33
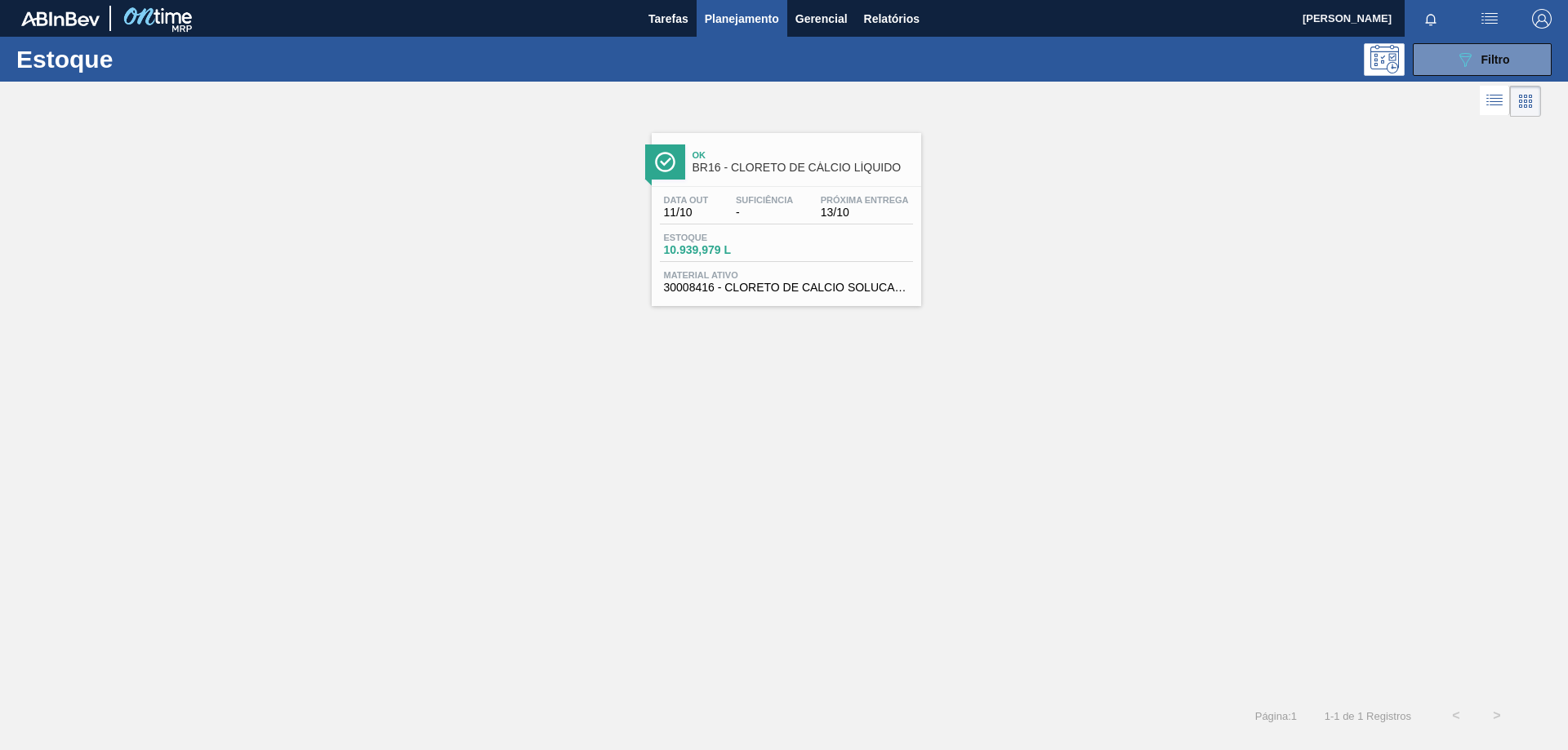
click at [872, 236] on div "Estoque 10.939,979 L" at bounding box center [786, 248] width 253 height 30
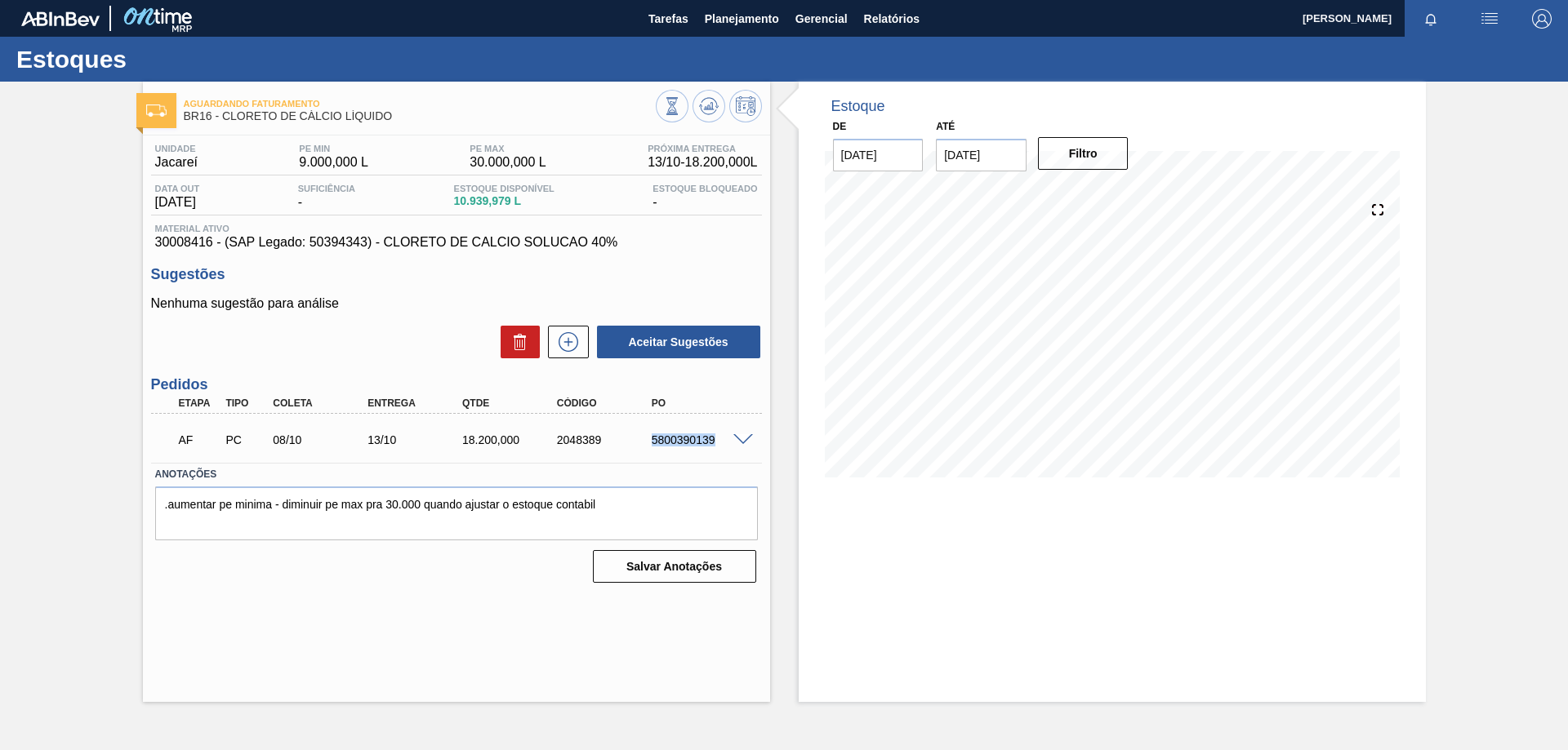
drag, startPoint x: 653, startPoint y: 444, endPoint x: 713, endPoint y: 428, distance: 62.1
click at [713, 428] on div "AF PC 08/10 13/10 18.200,000 2048389 5800390139" at bounding box center [452, 438] width 568 height 33
copy div "5800390139"
click at [731, 16] on span "Planejamento" at bounding box center [742, 19] width 75 height 20
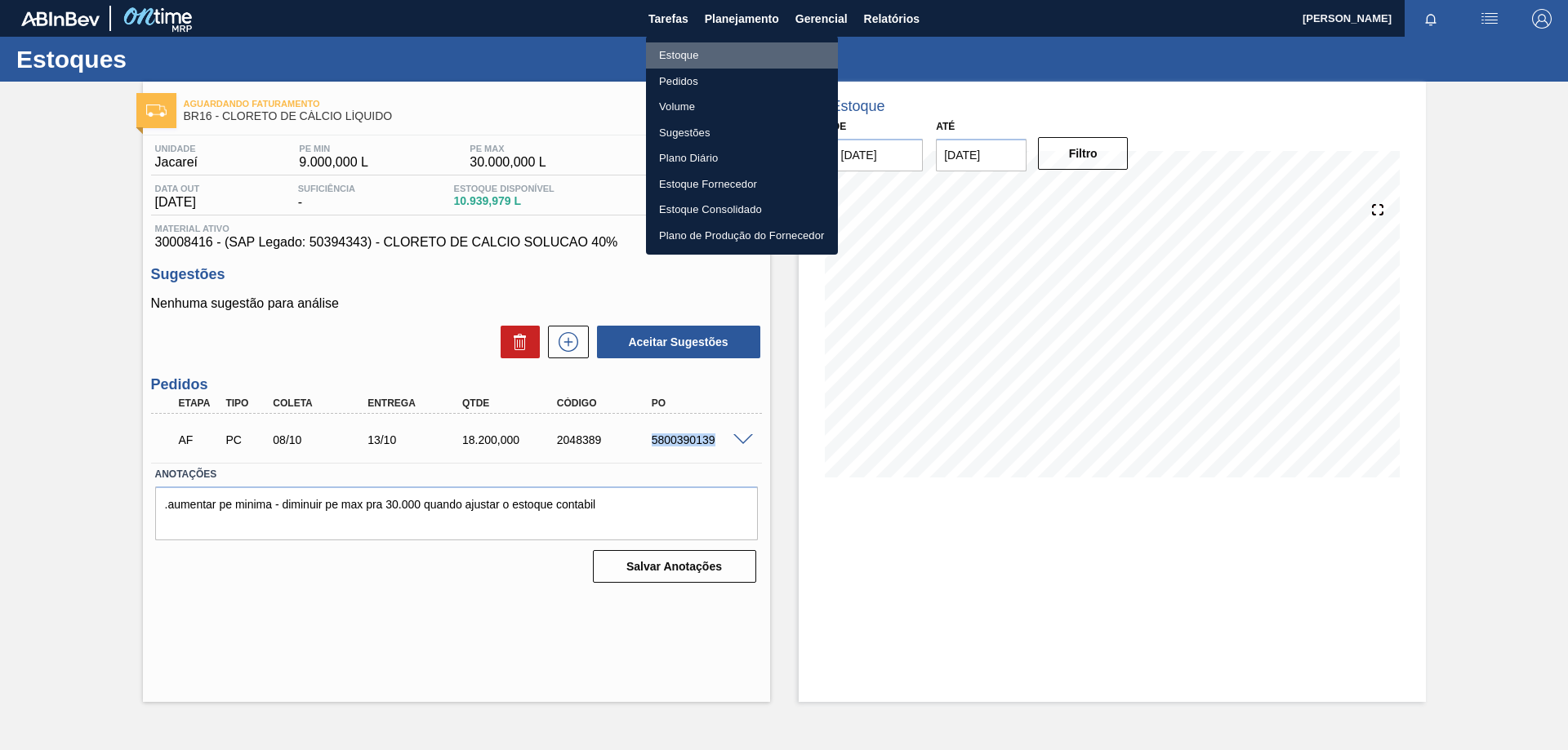
click at [673, 56] on li "Estoque" at bounding box center [742, 56] width 192 height 26
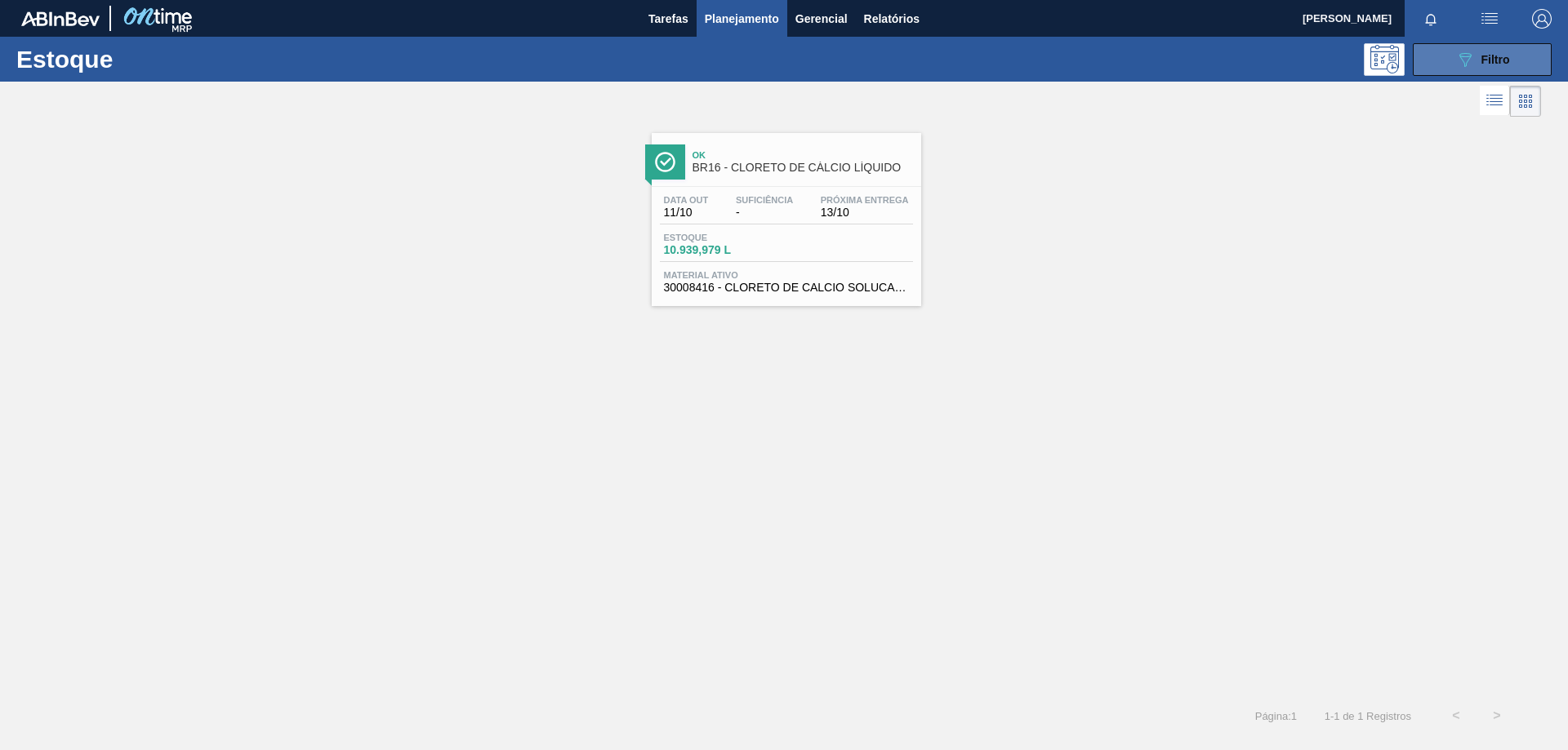
click at [1475, 53] on div "089F7B8B-B2A5-4AFE-B5C0-19BA573D28AC Filtro" at bounding box center [1483, 60] width 55 height 20
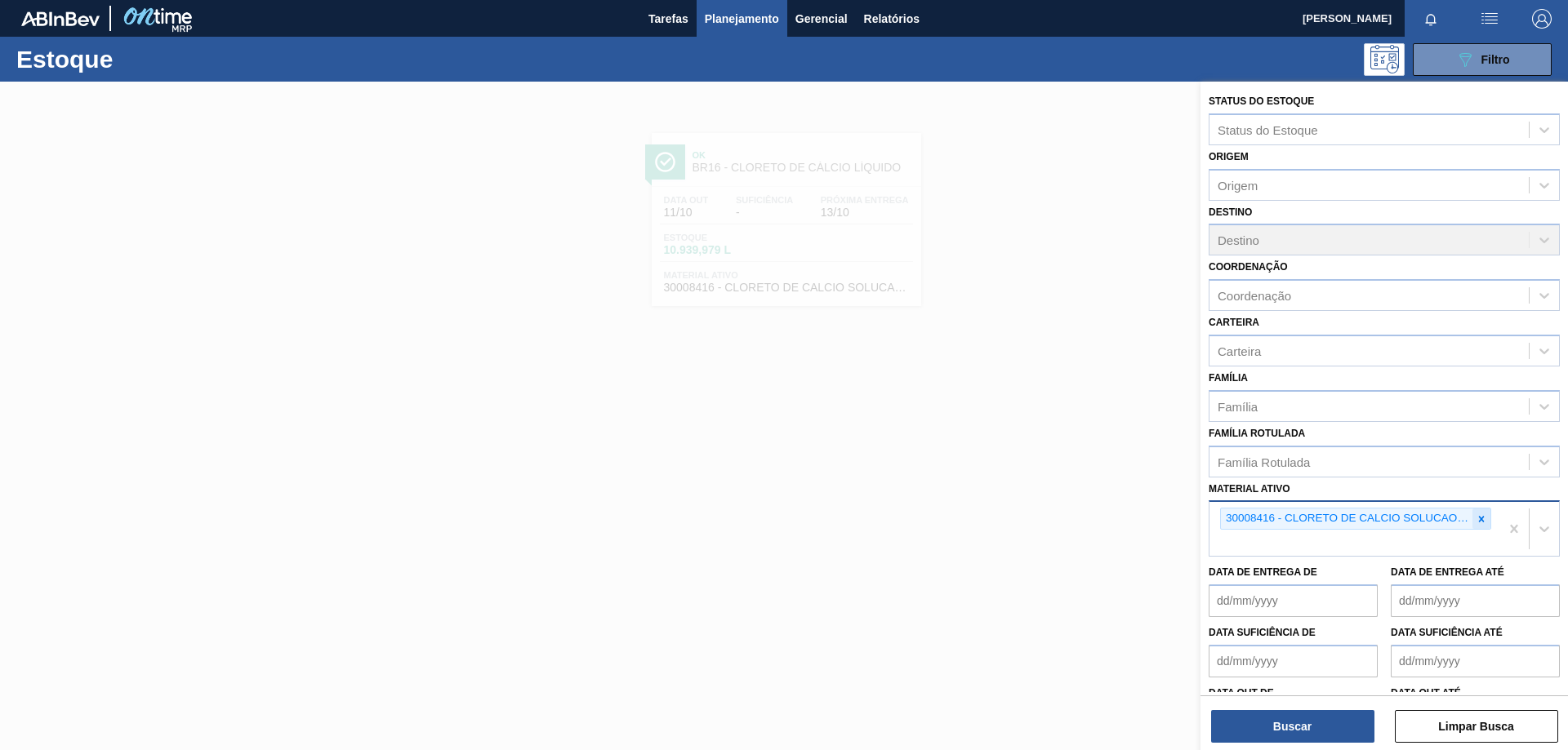
click at [1480, 520] on icon at bounding box center [1482, 519] width 6 height 6
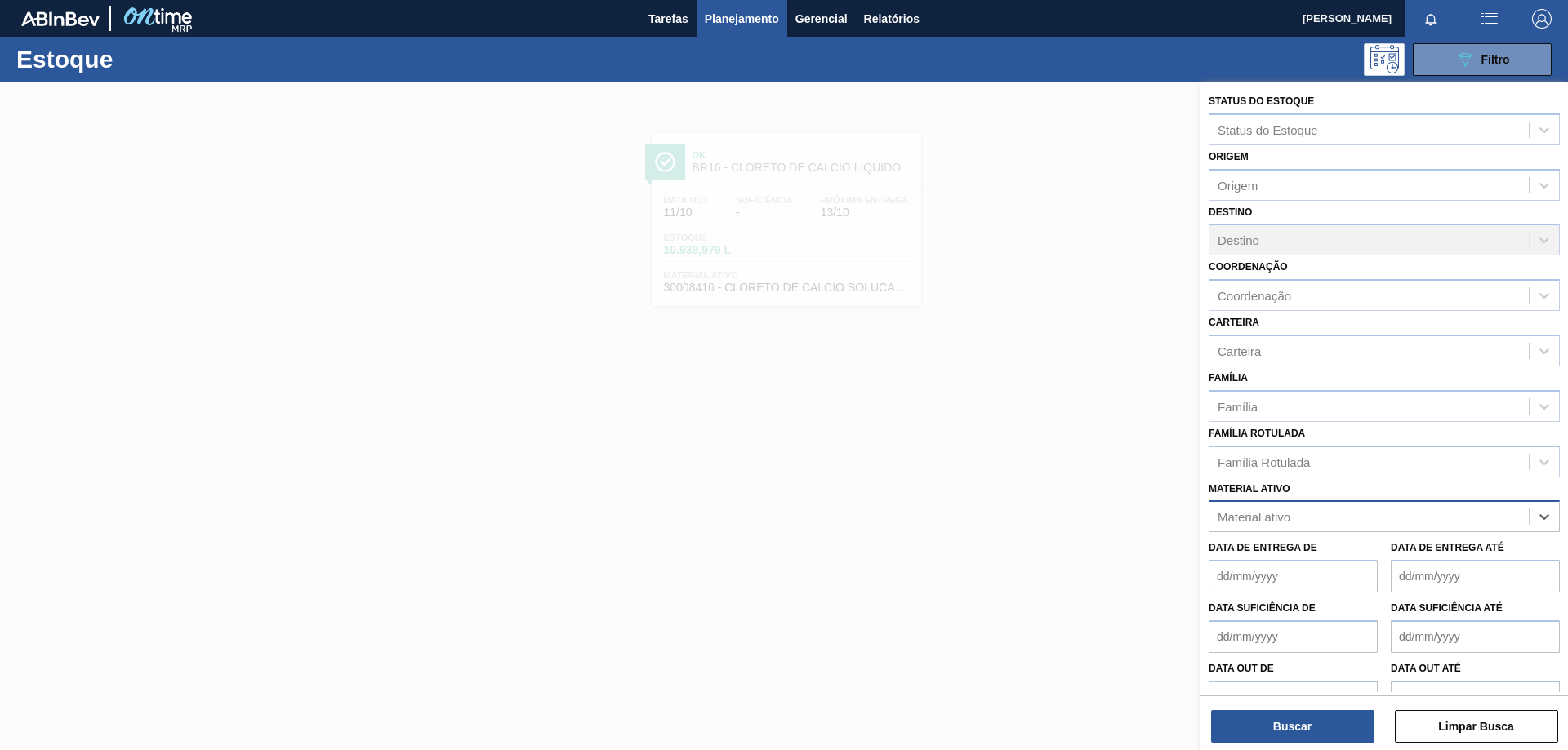
paste ativo "30003516"
type ativo "30003516"
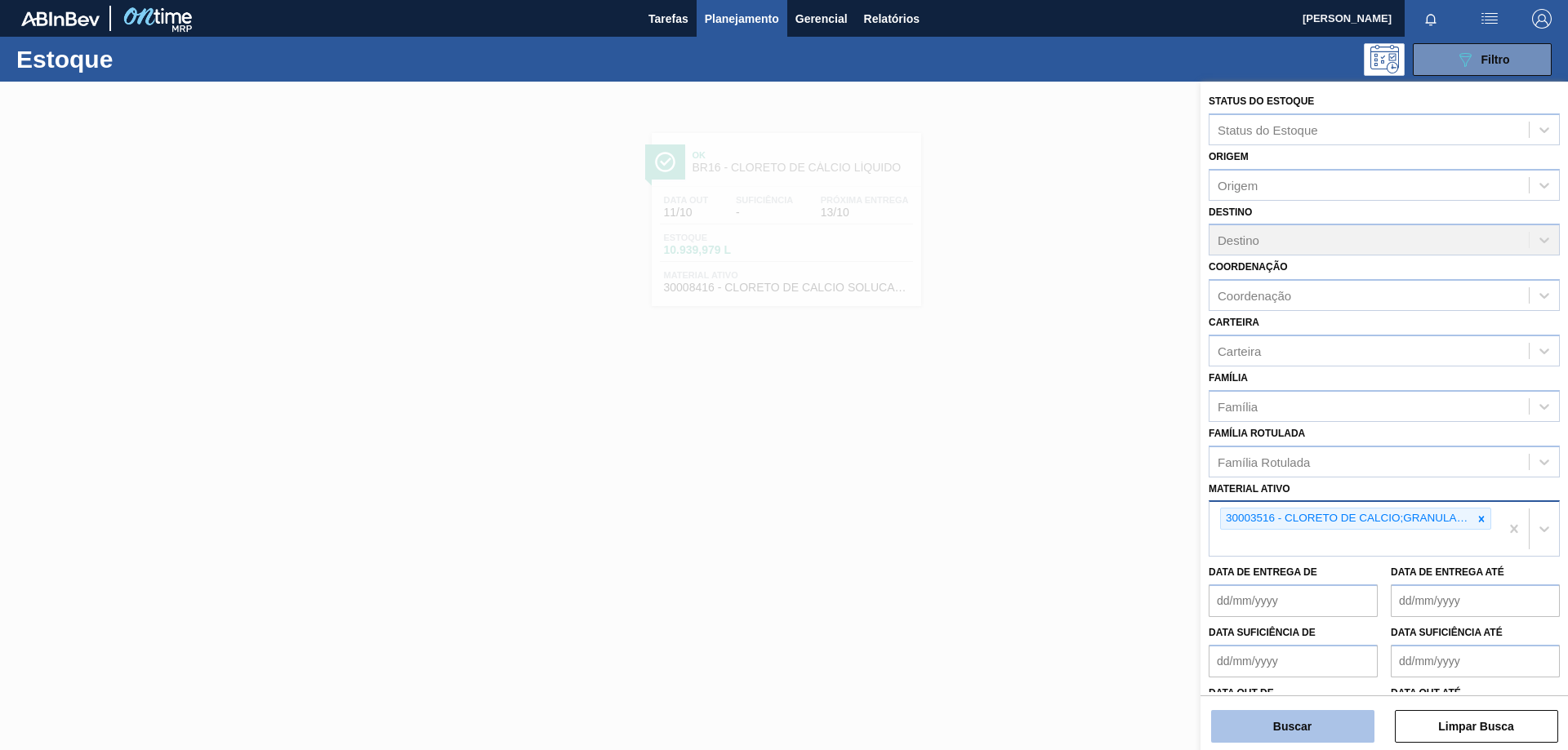
click at [1368, 714] on button "Buscar" at bounding box center [1293, 727] width 163 height 33
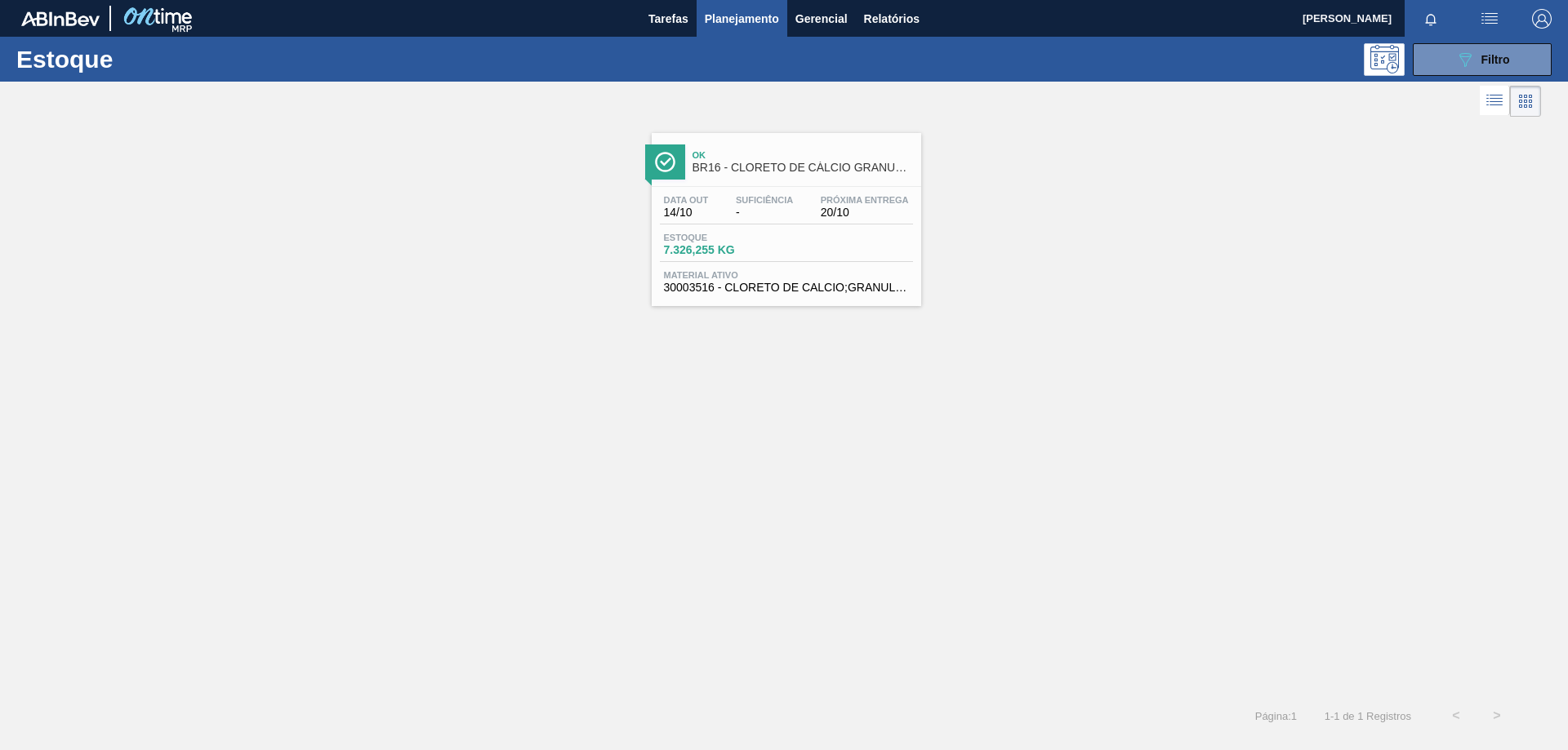
click at [885, 253] on div "Estoque 7.326,255 KG" at bounding box center [786, 248] width 253 height 30
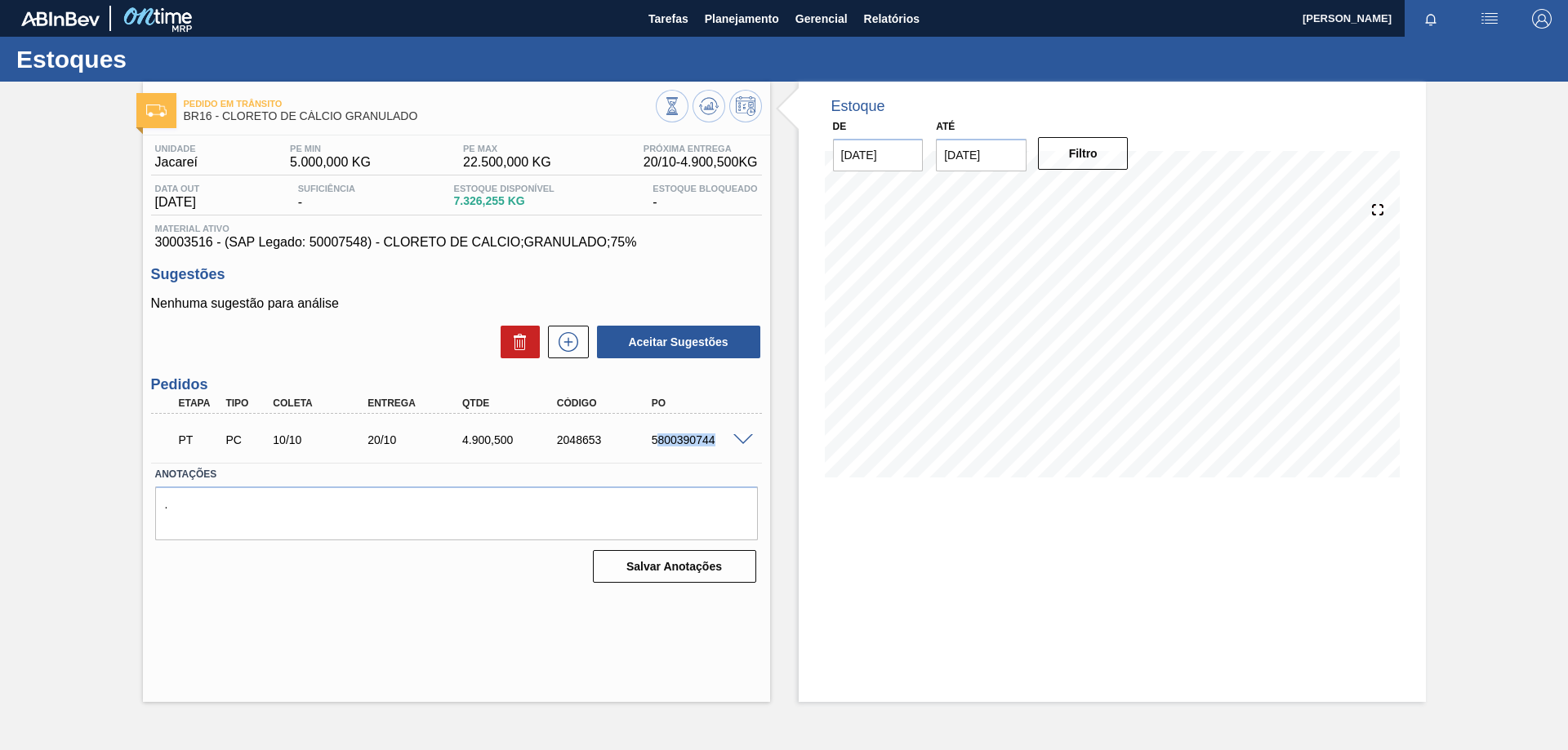
drag, startPoint x: 655, startPoint y: 441, endPoint x: 714, endPoint y: 434, distance: 59.4
click at [714, 434] on div "5800390744" at bounding box center [700, 440] width 106 height 13
drag, startPoint x: 651, startPoint y: 437, endPoint x: 708, endPoint y: 430, distance: 57.4
click at [719, 430] on div "PT PC 10/10 20/10 4.900,[PHONE_NUMBER] 5800390744" at bounding box center [452, 438] width 568 height 33
copy div "5800390744"
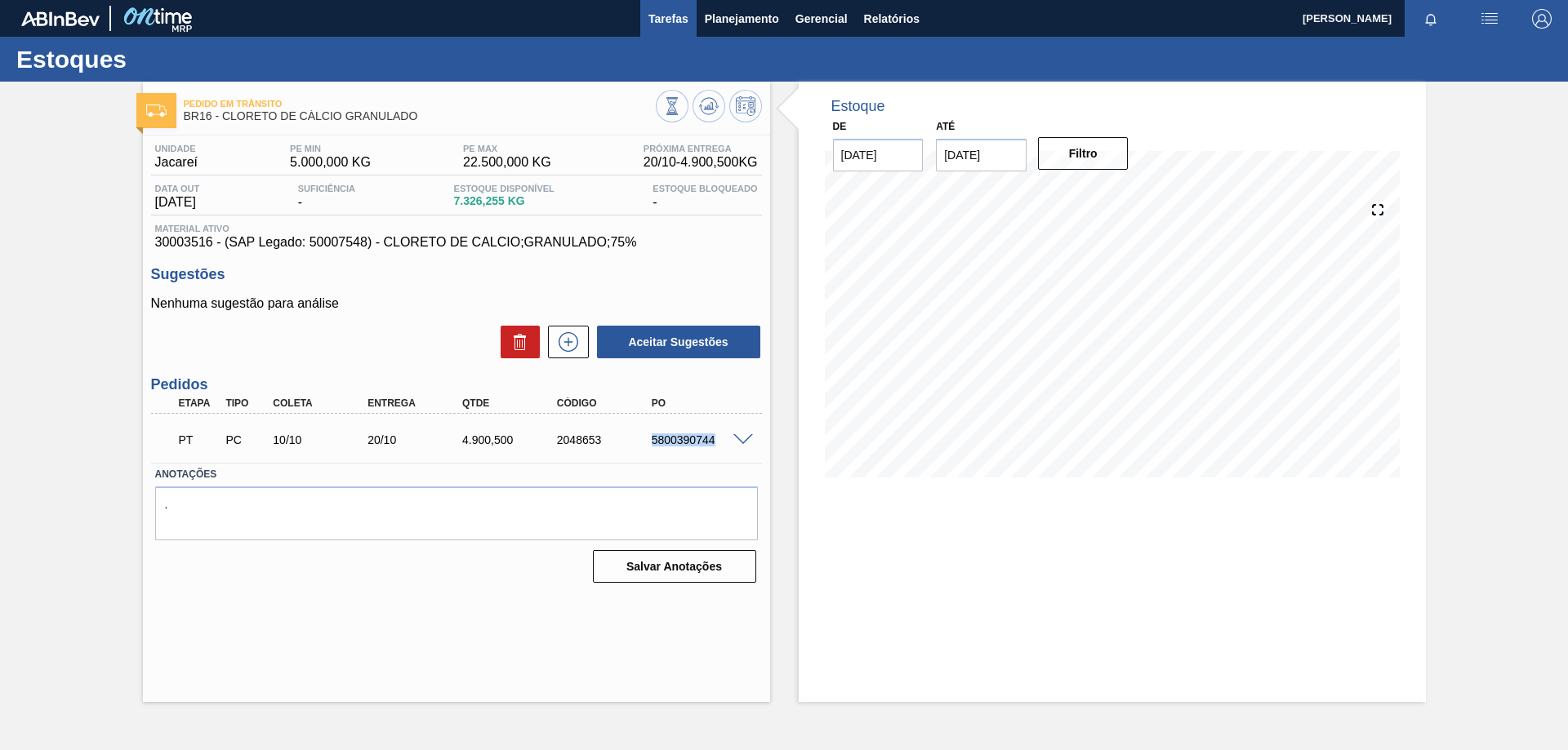
click at [693, 21] on button "Tarefas" at bounding box center [668, 18] width 57 height 37
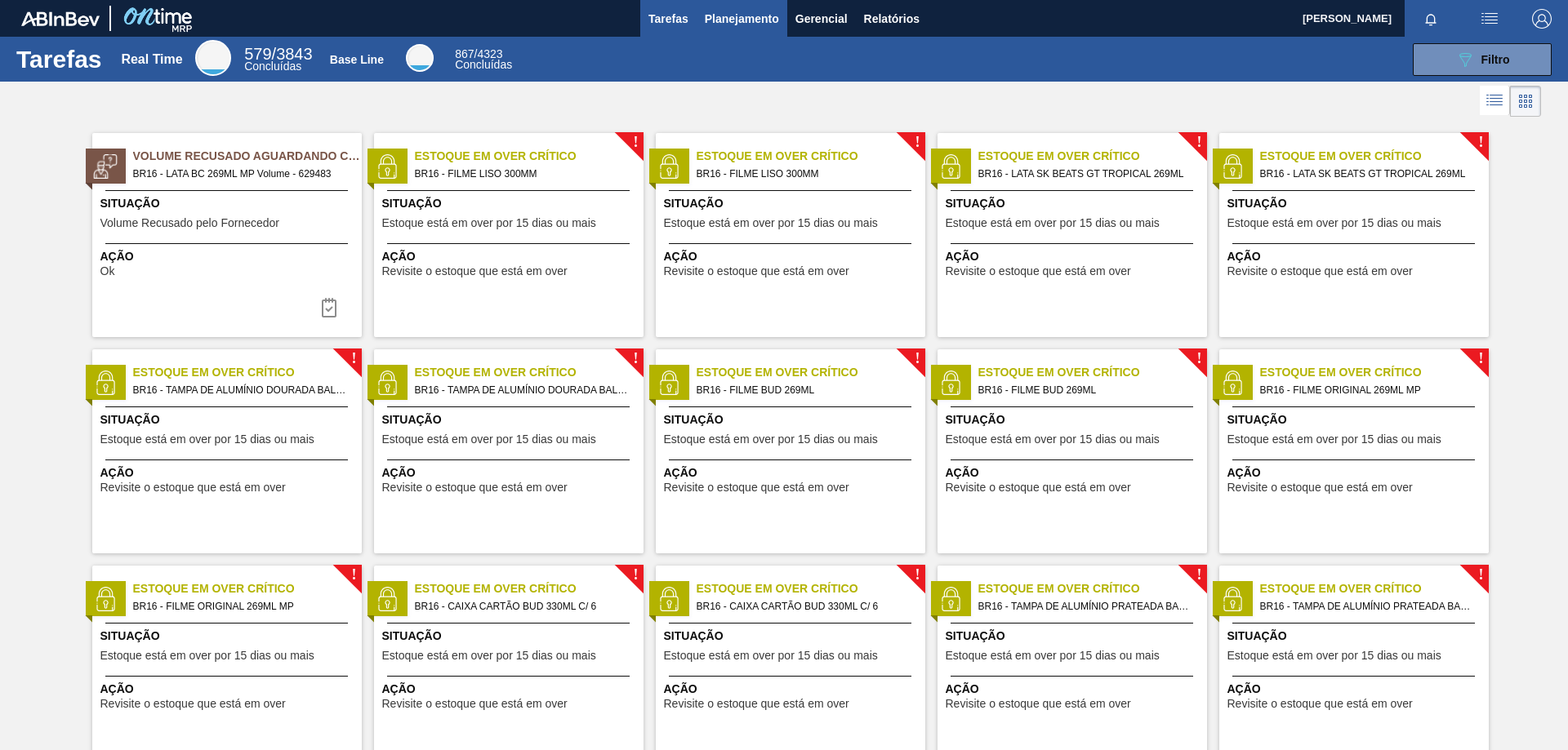
click at [726, 23] on span "Planejamento" at bounding box center [742, 19] width 75 height 20
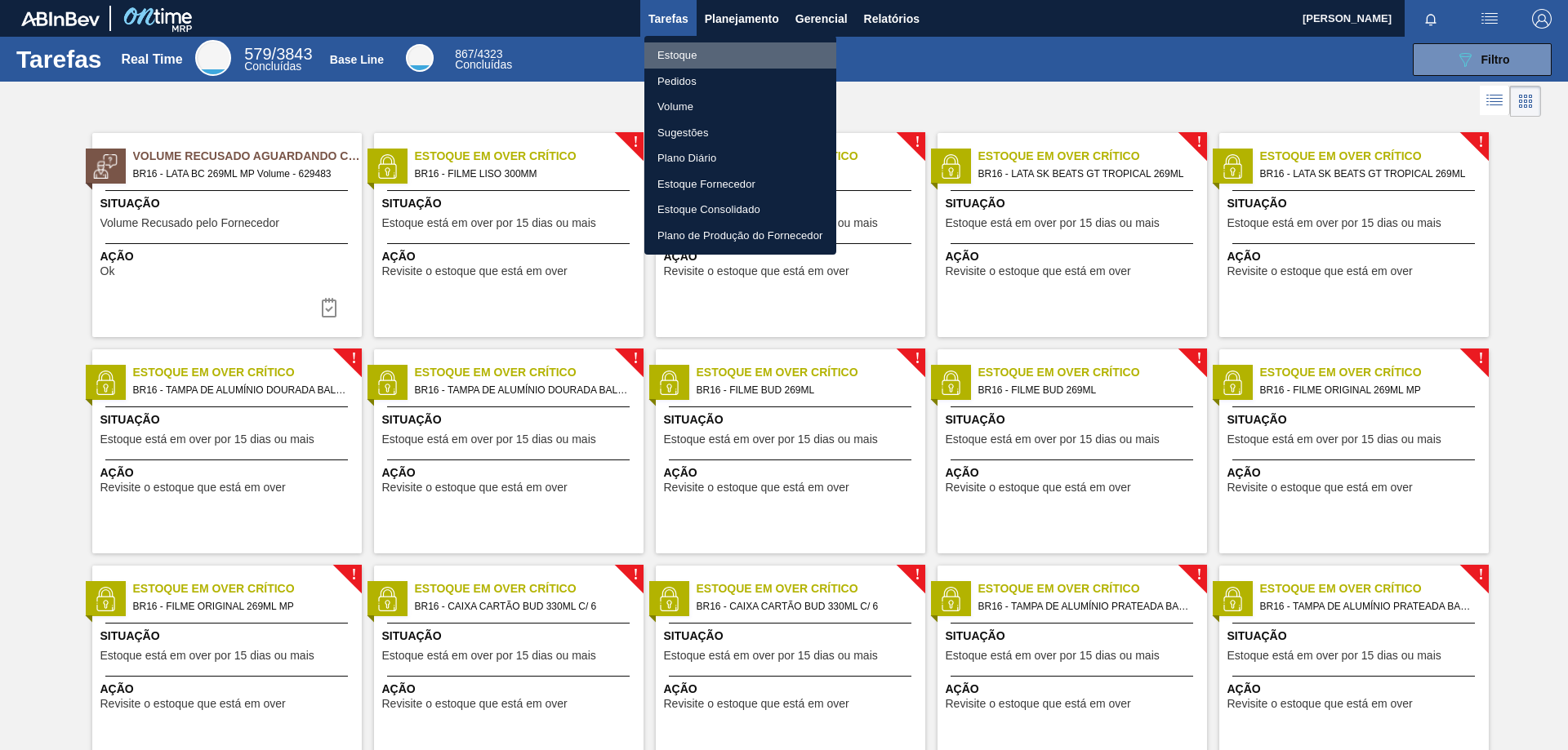
click at [690, 62] on li "Estoque" at bounding box center [740, 56] width 192 height 26
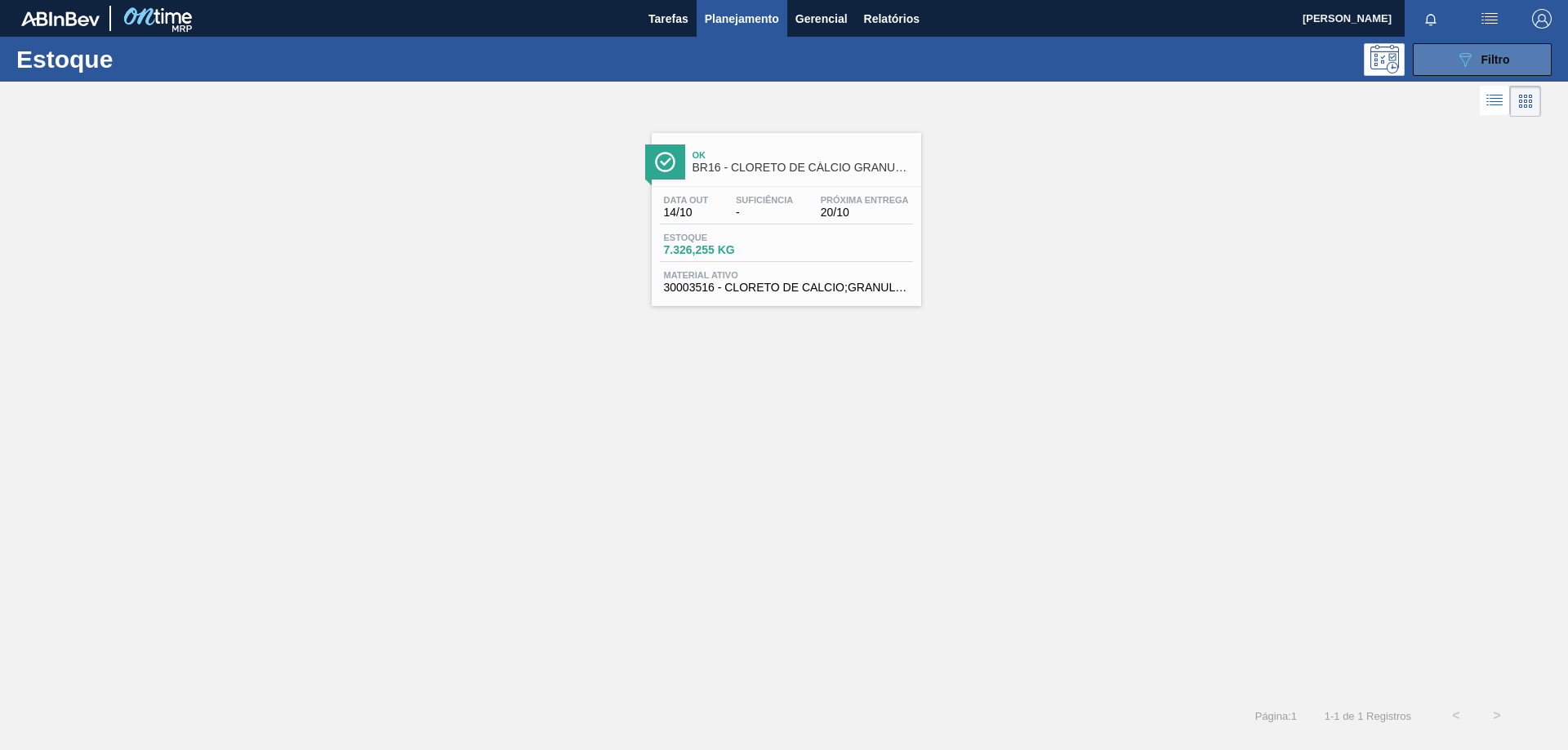
click at [1489, 64] on span "Filtro" at bounding box center [1496, 60] width 29 height 13
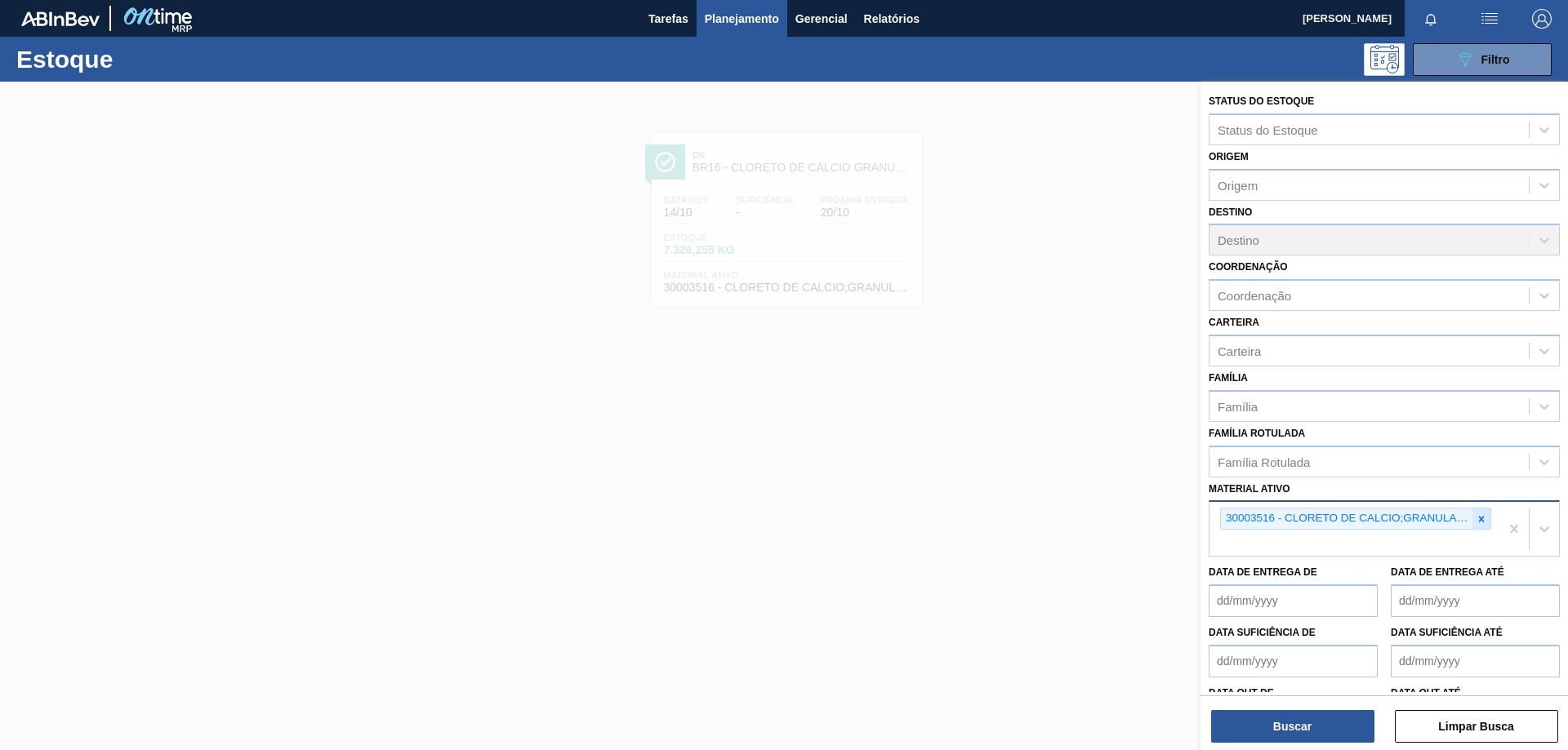
click at [1479, 519] on icon at bounding box center [1482, 519] width 6 height 6
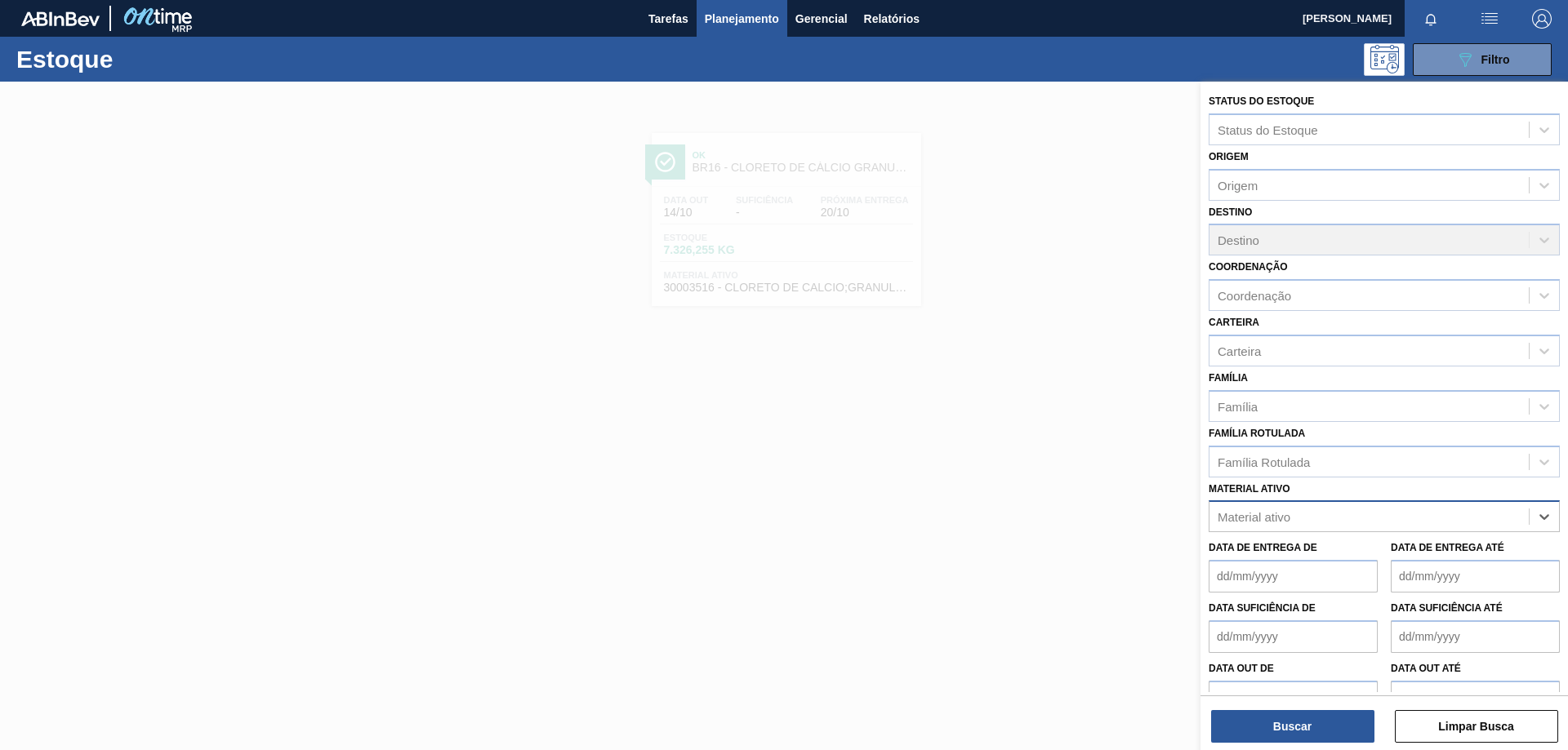
paste ativo "30004158"
type ativo "30004158"
click at [1421, 548] on div "30004158 - EXTRATO DE ZIMBRO" at bounding box center [1385, 557] width 351 height 30
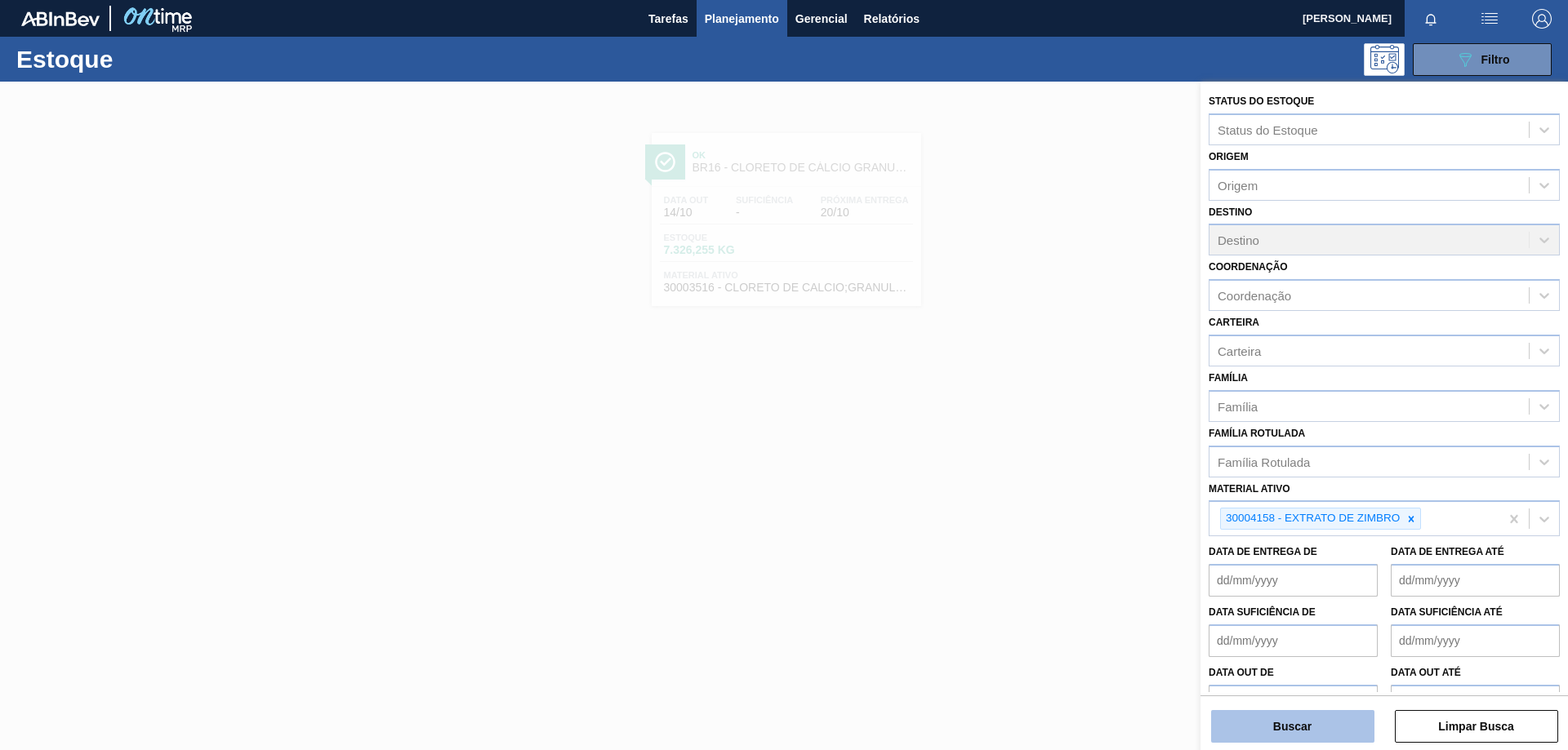
click at [1319, 737] on button "Buscar" at bounding box center [1293, 727] width 163 height 33
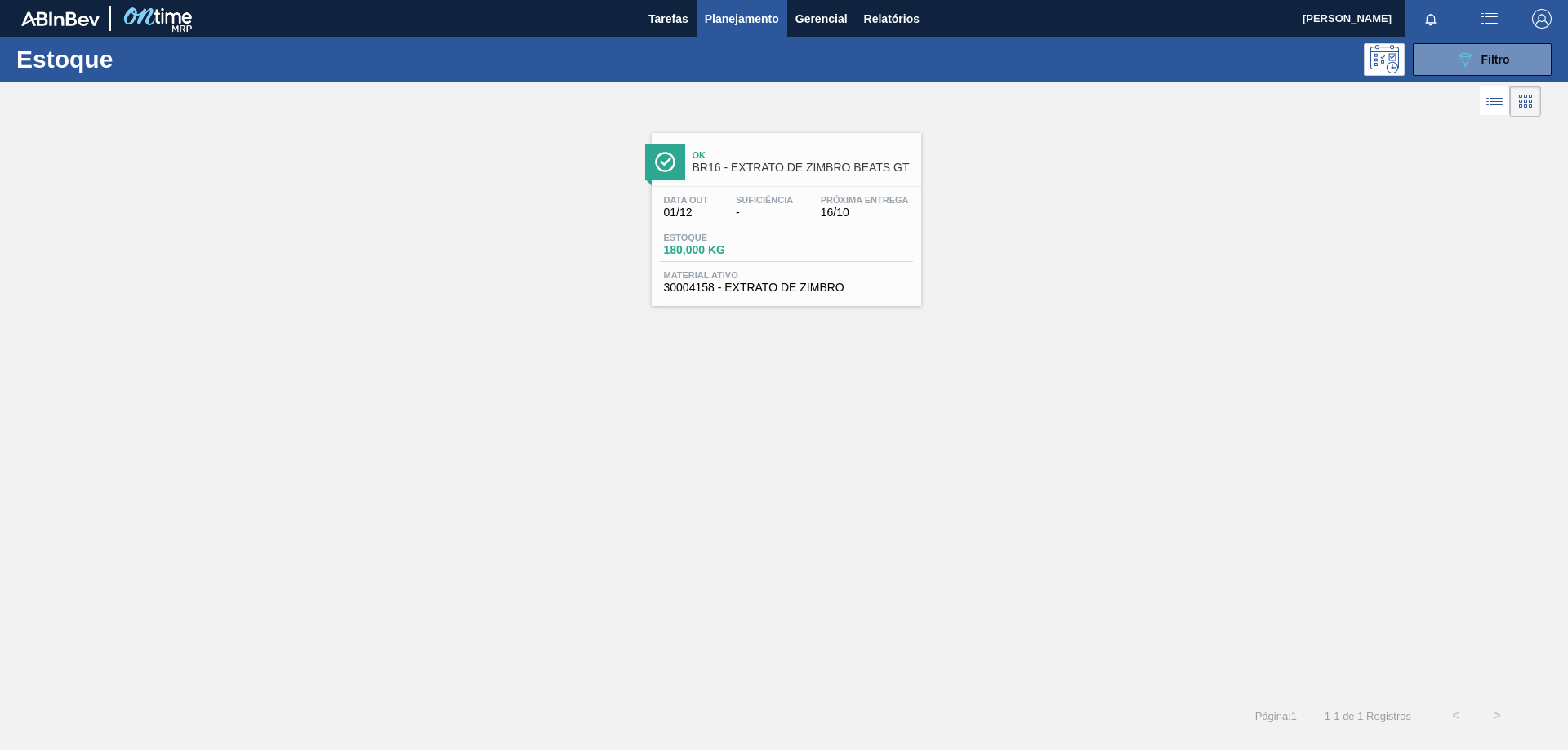
click at [868, 239] on div "Estoque 180,000 KG" at bounding box center [786, 248] width 253 height 30
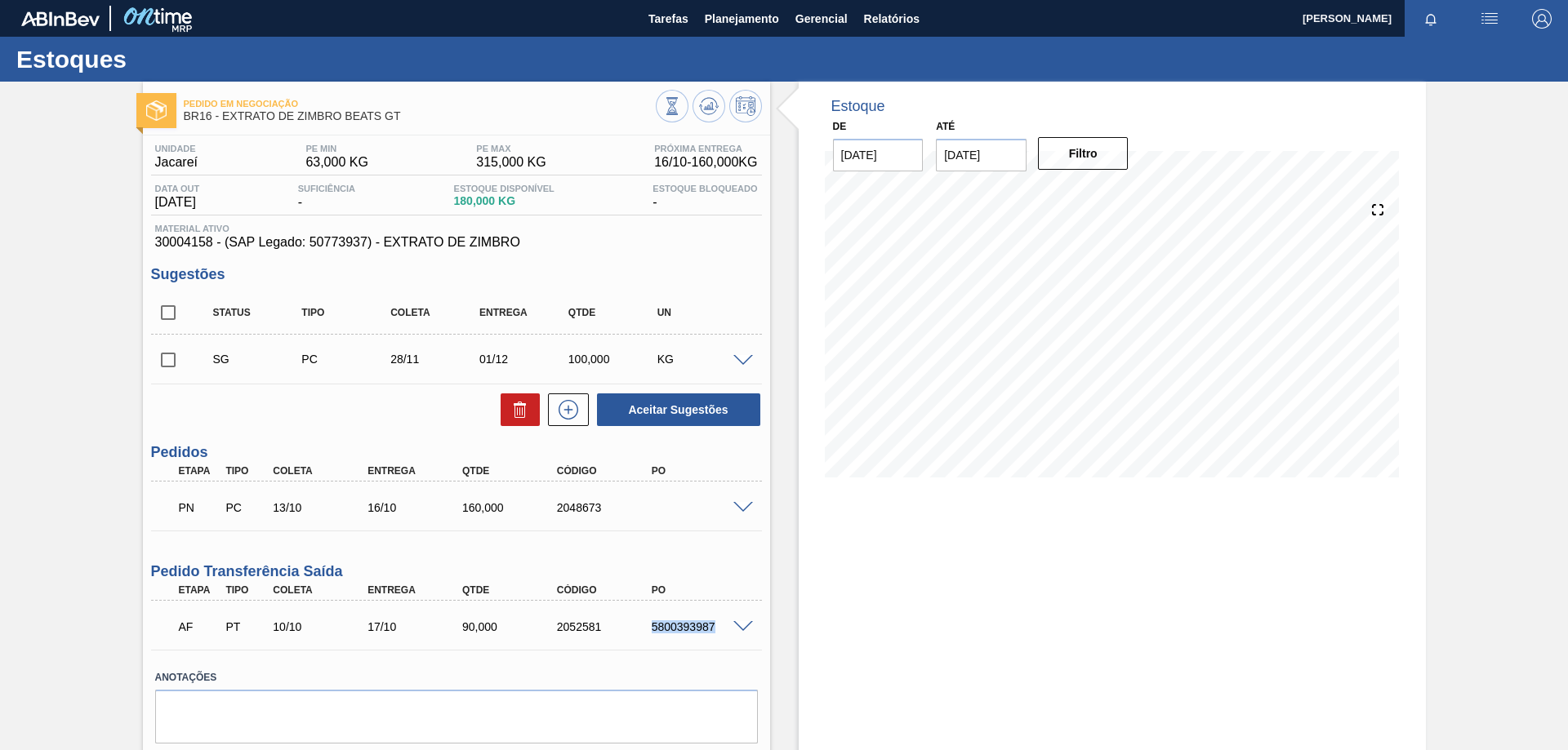
drag, startPoint x: 651, startPoint y: 626, endPoint x: 715, endPoint y: 627, distance: 64.0
click at [715, 627] on div "5800393987" at bounding box center [700, 627] width 106 height 13
copy div "5800393987"
